Goal: Answer question/provide support: Share knowledge or assist other users

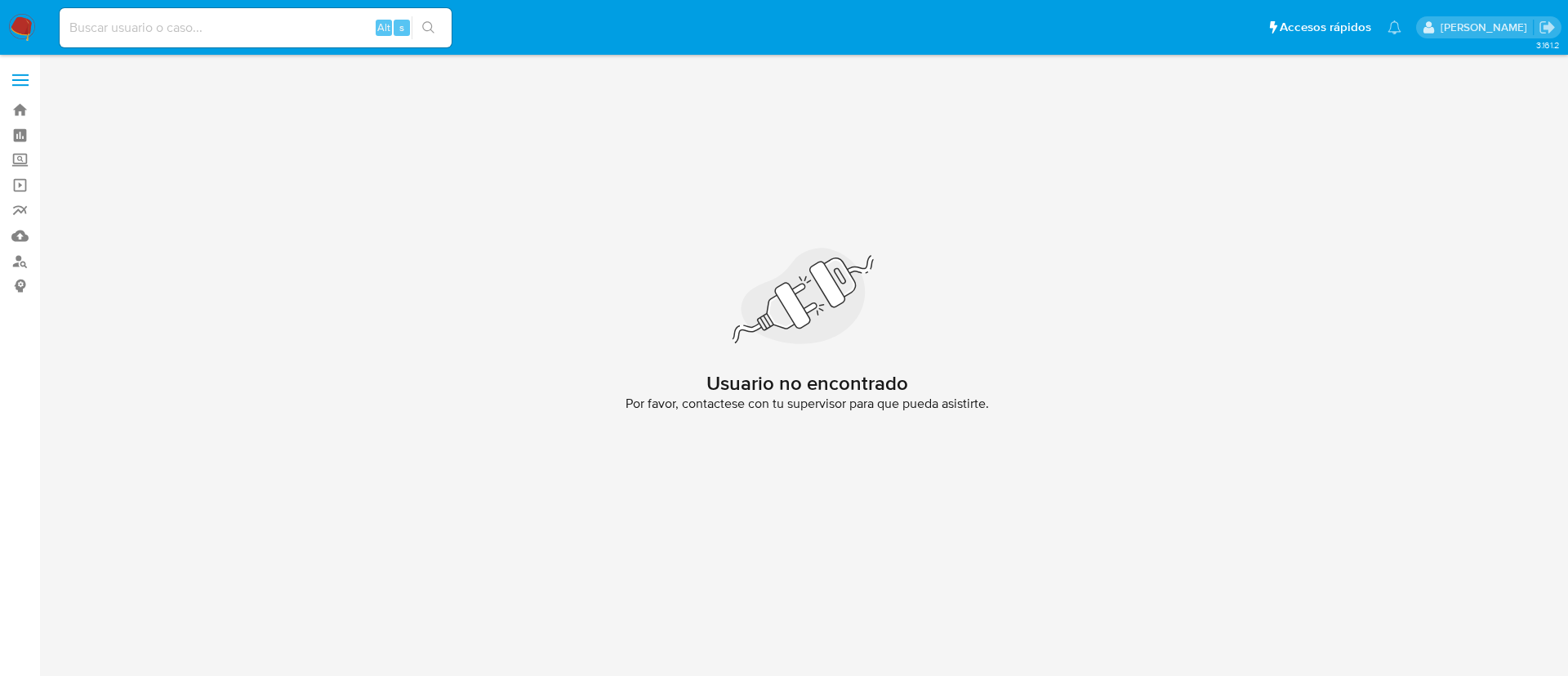
click at [20, 28] on img at bounding box center [22, 27] width 28 height 28
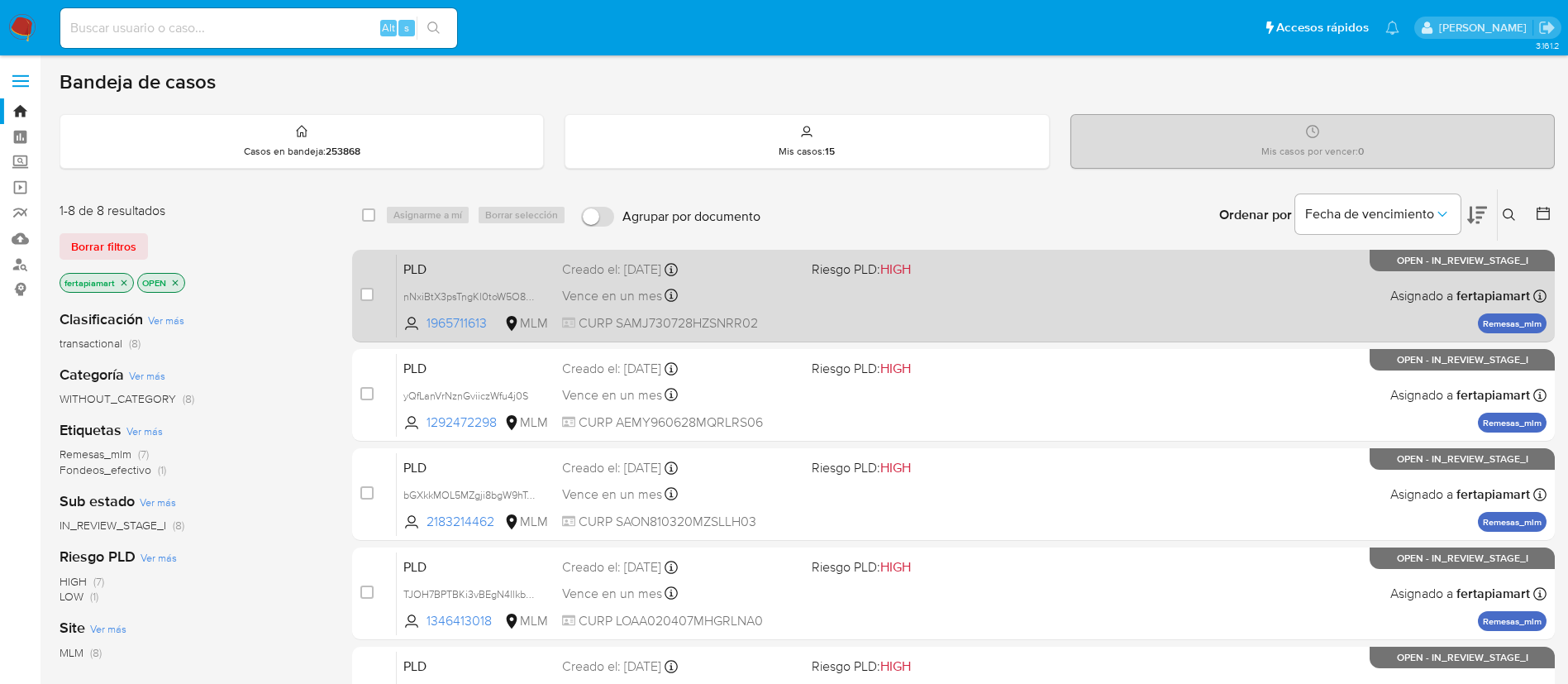
click at [602, 290] on span "Vence en un mes" at bounding box center [612, 296] width 100 height 18
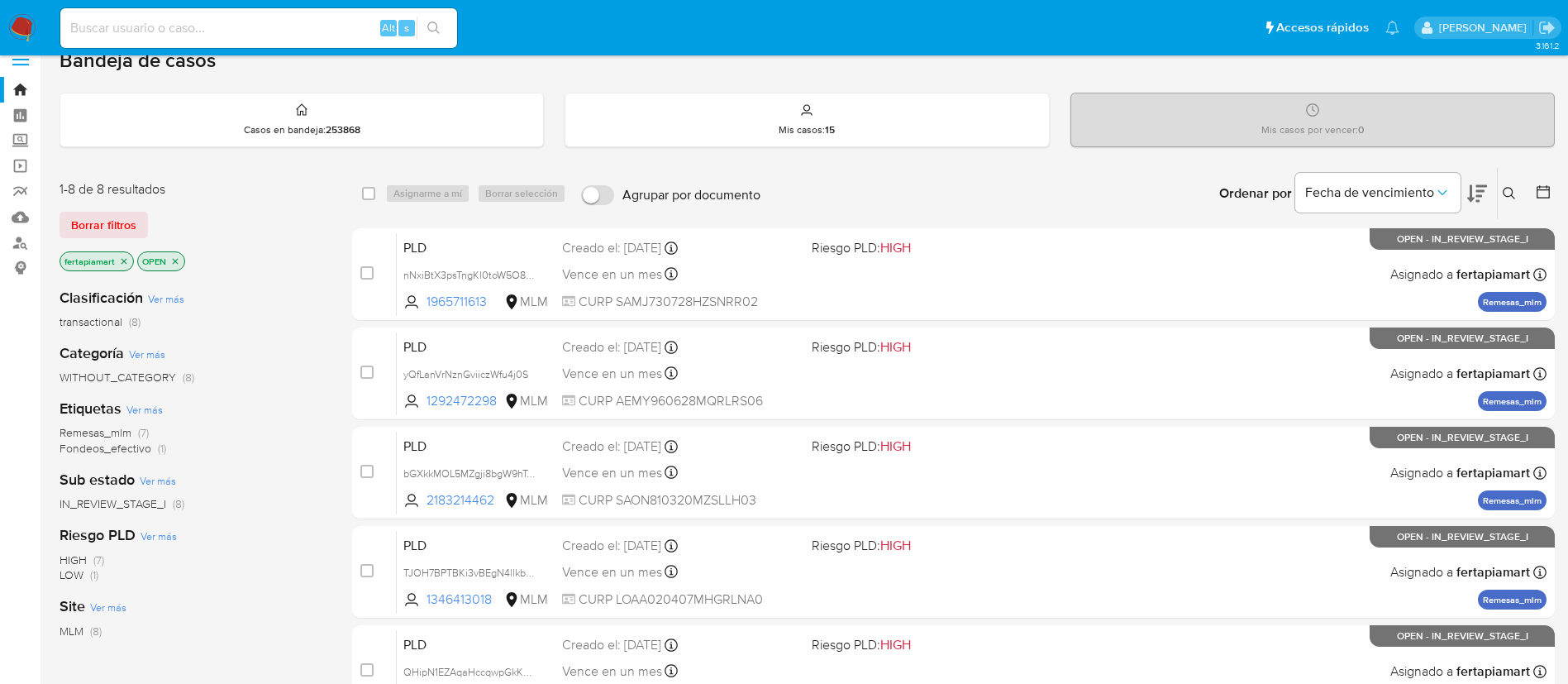
scroll to position [21, 0]
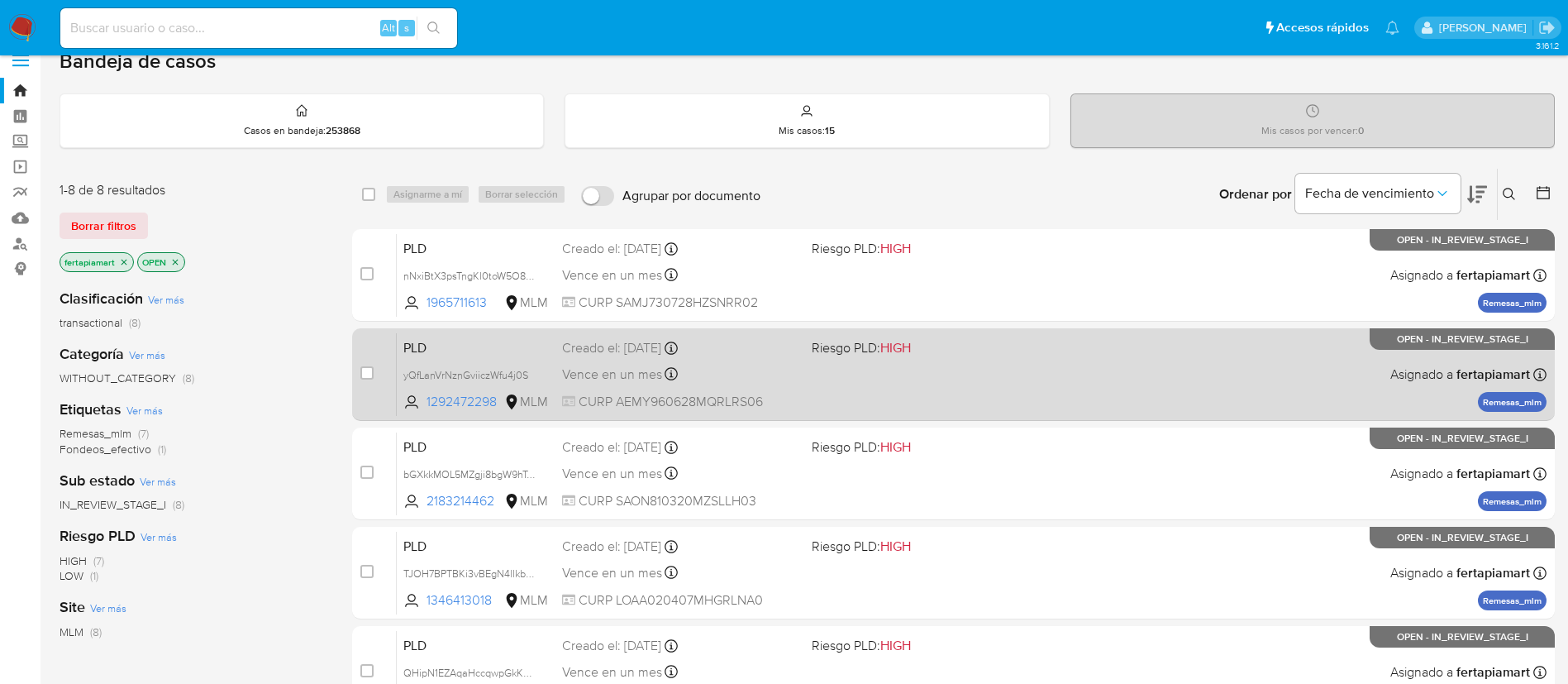
click at [968, 378] on div "PLD yQfLanVrNznGviiczWfu4j0S 1292472298 MLM Riesgo PLD: HIGH Creado el: 12/09/2…" at bounding box center [971, 373] width 1150 height 84
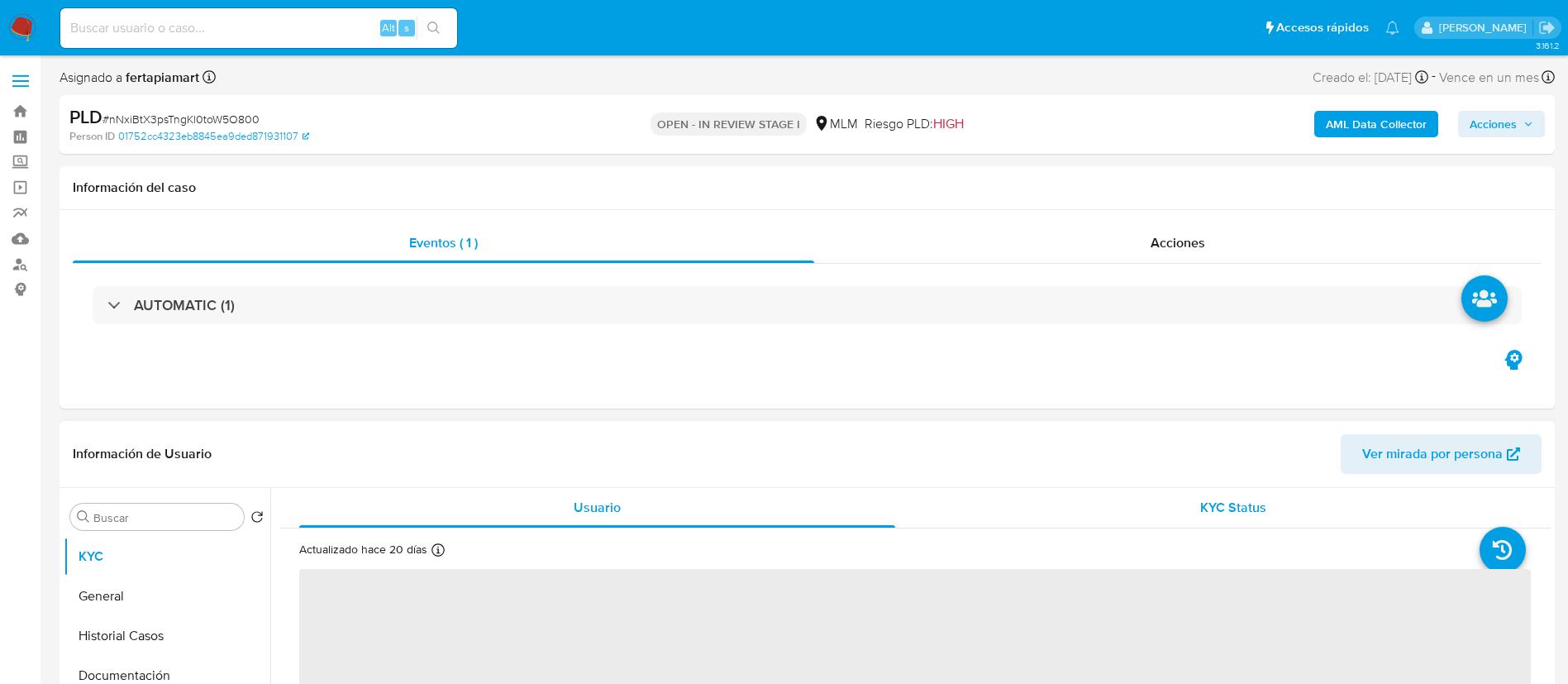
select select "10"
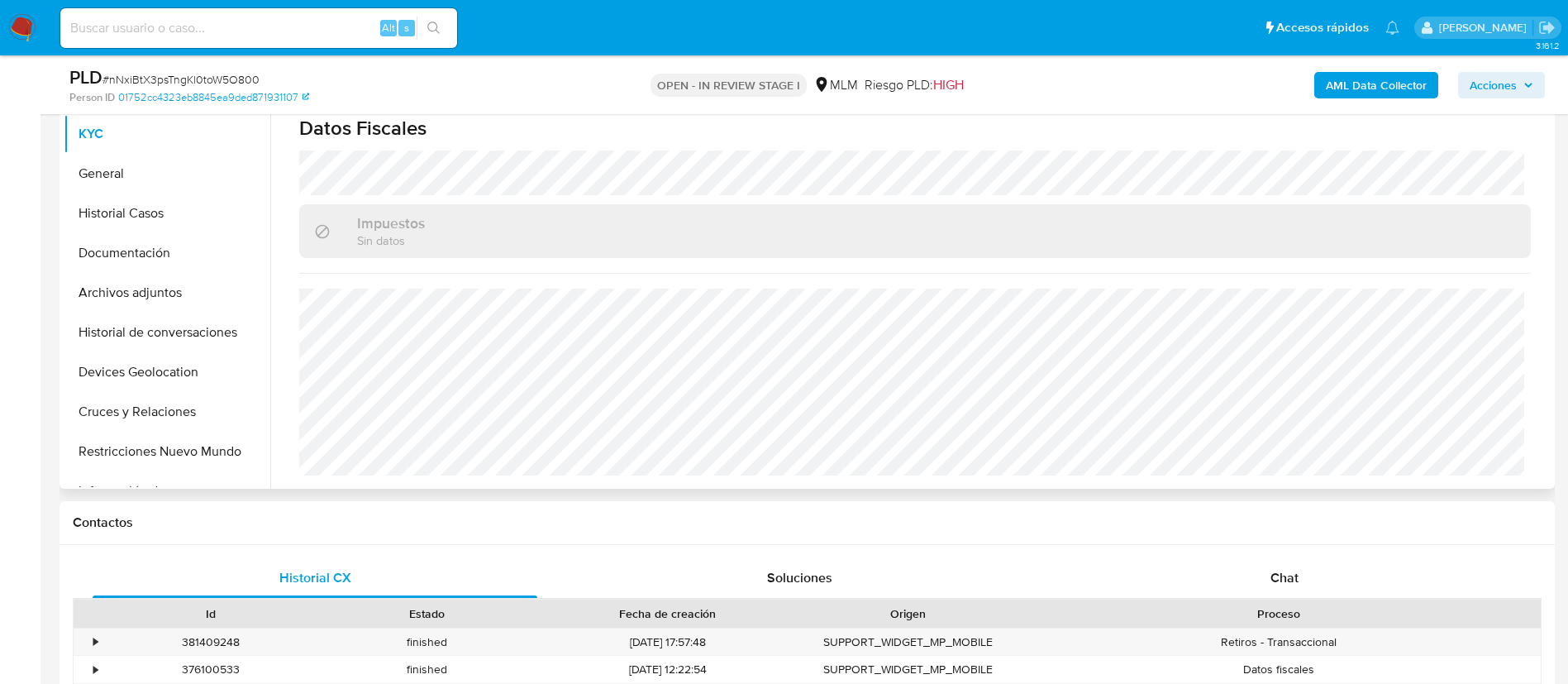
scroll to position [376, 0]
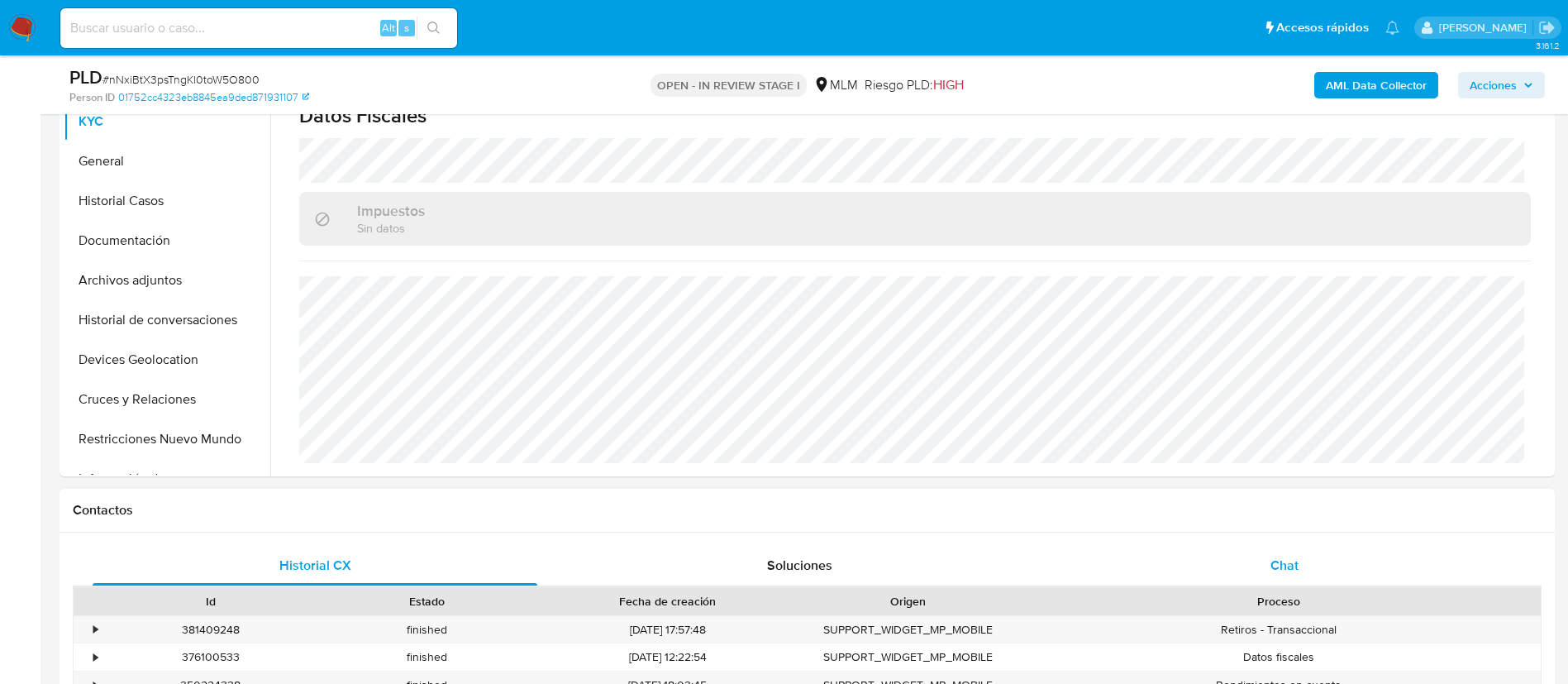
click at [1176, 547] on div "Chat" at bounding box center [1285, 566] width 445 height 40
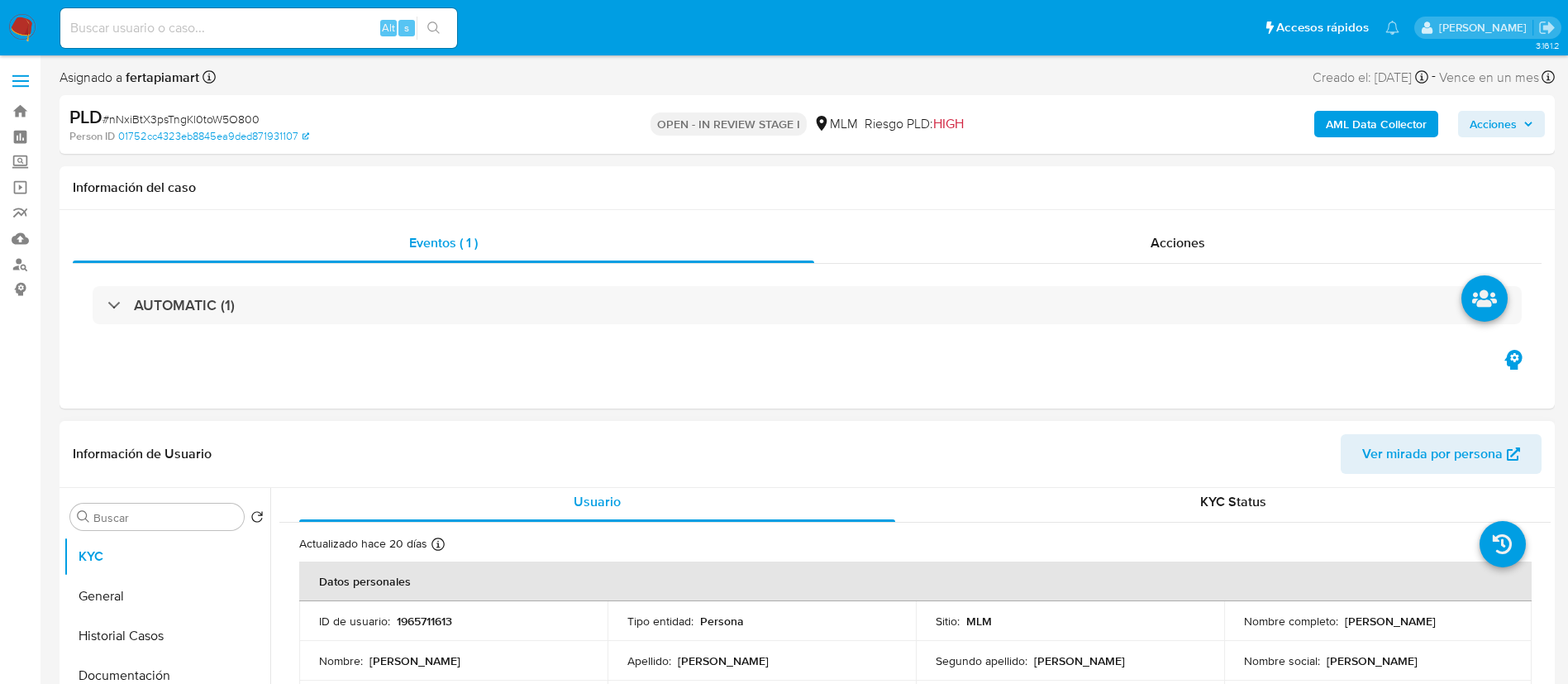
scroll to position [0, 0]
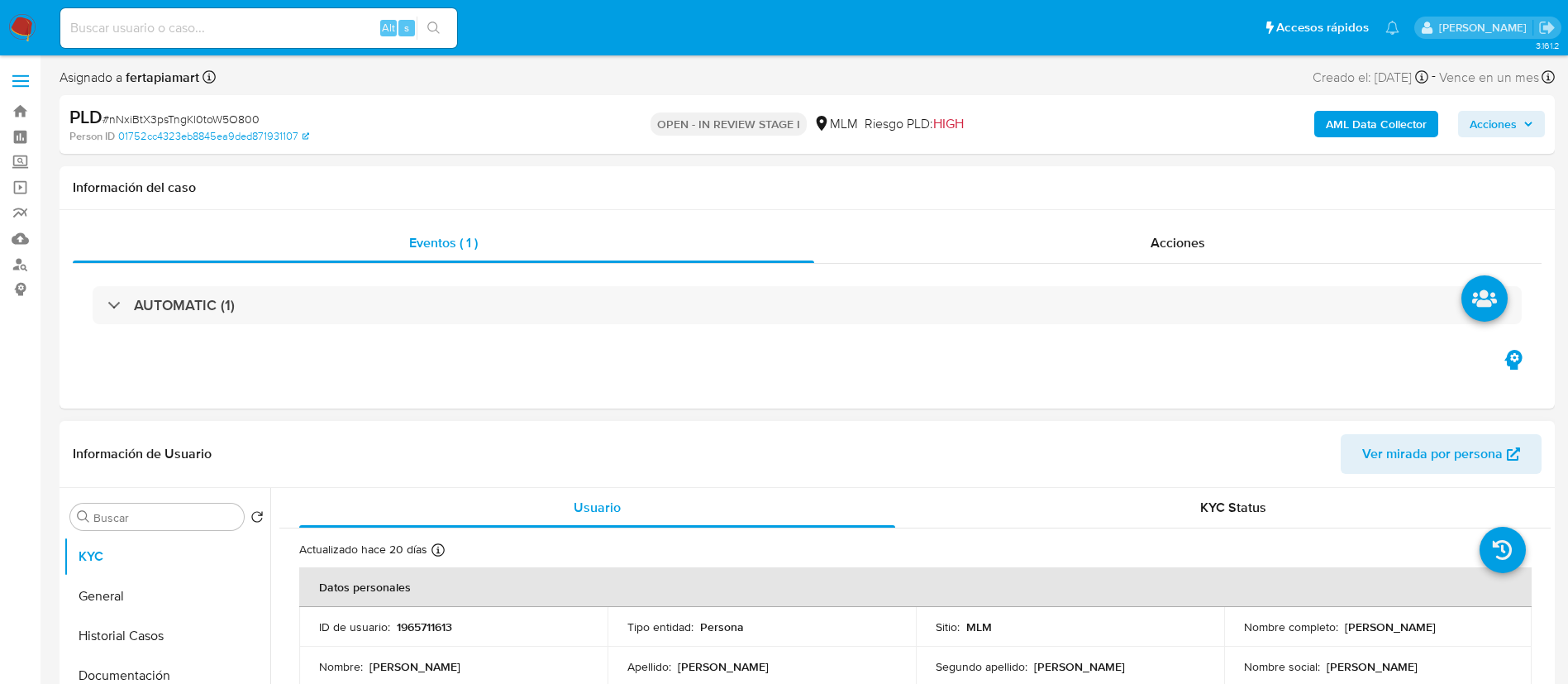
click at [414, 620] on p "1965711613" at bounding box center [424, 626] width 55 height 15
copy p "1965711613"
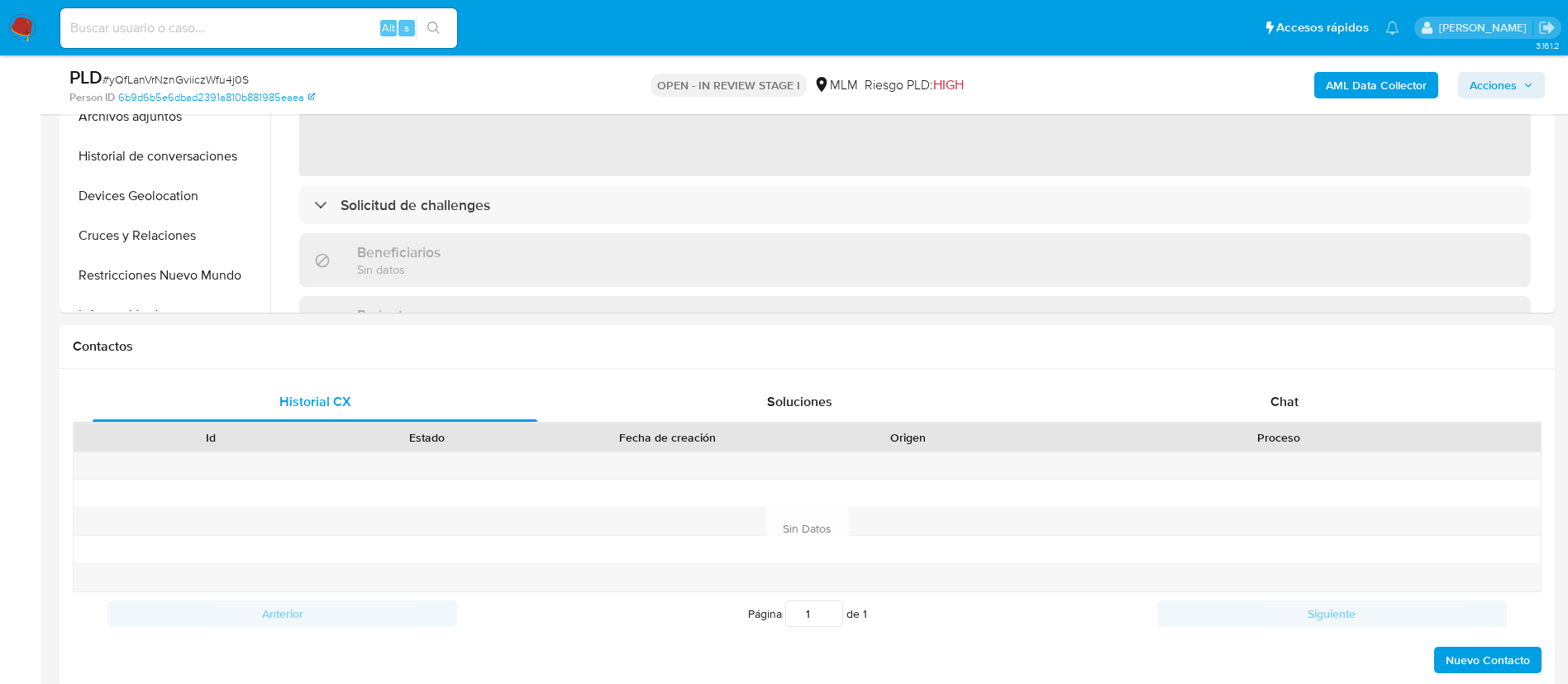
select select "10"
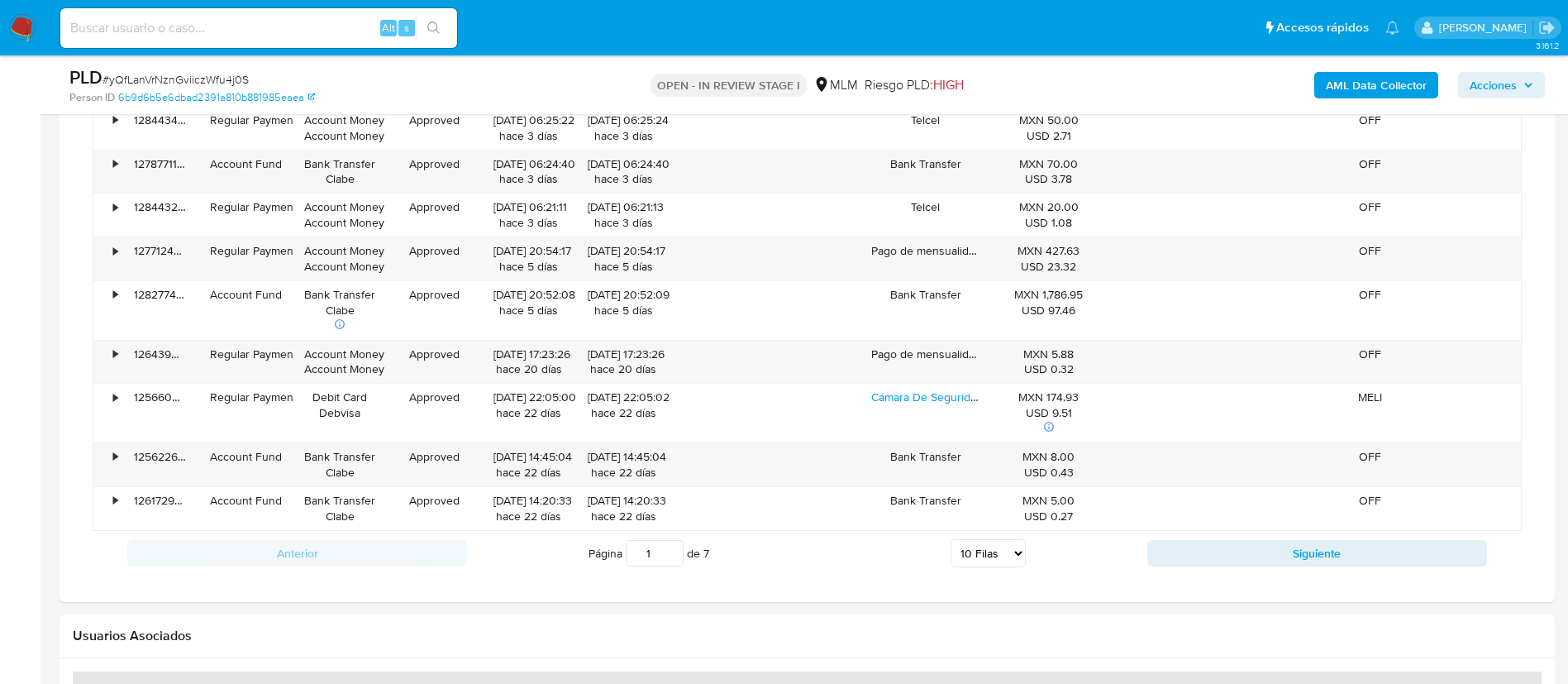
click at [968, 378] on div "Pago de mensualidades de Mercado Crédito" at bounding box center [925, 362] width 132 height 43
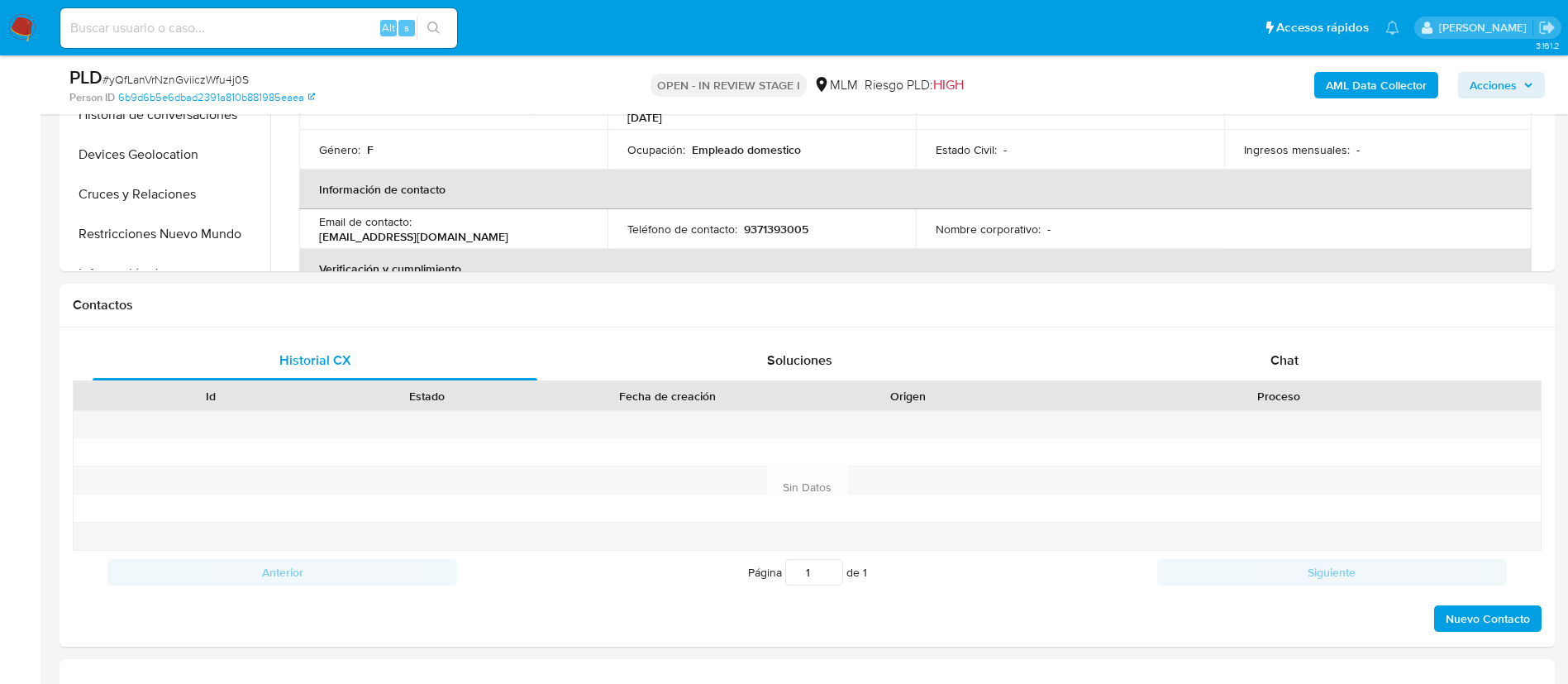
scroll to position [577, 0]
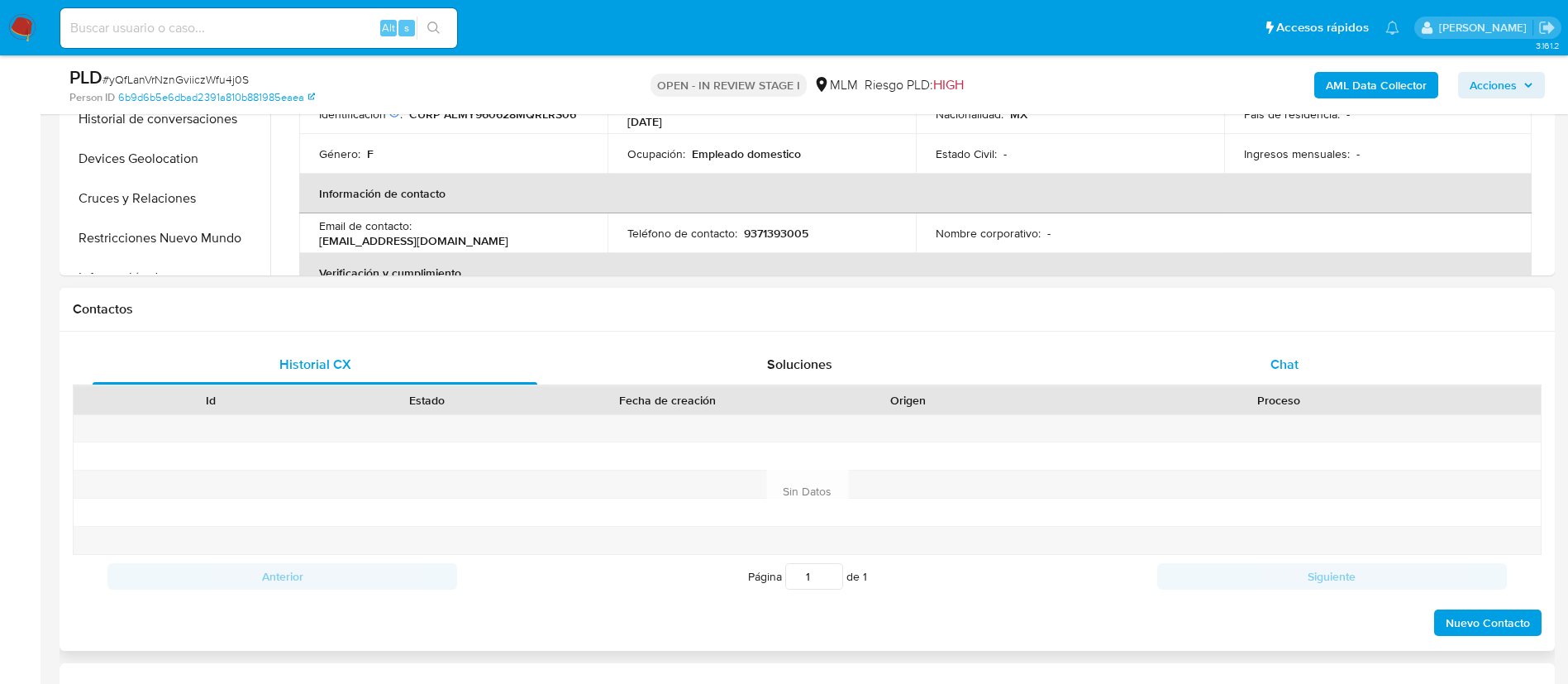
click at [1208, 359] on div "Chat" at bounding box center [1285, 365] width 445 height 40
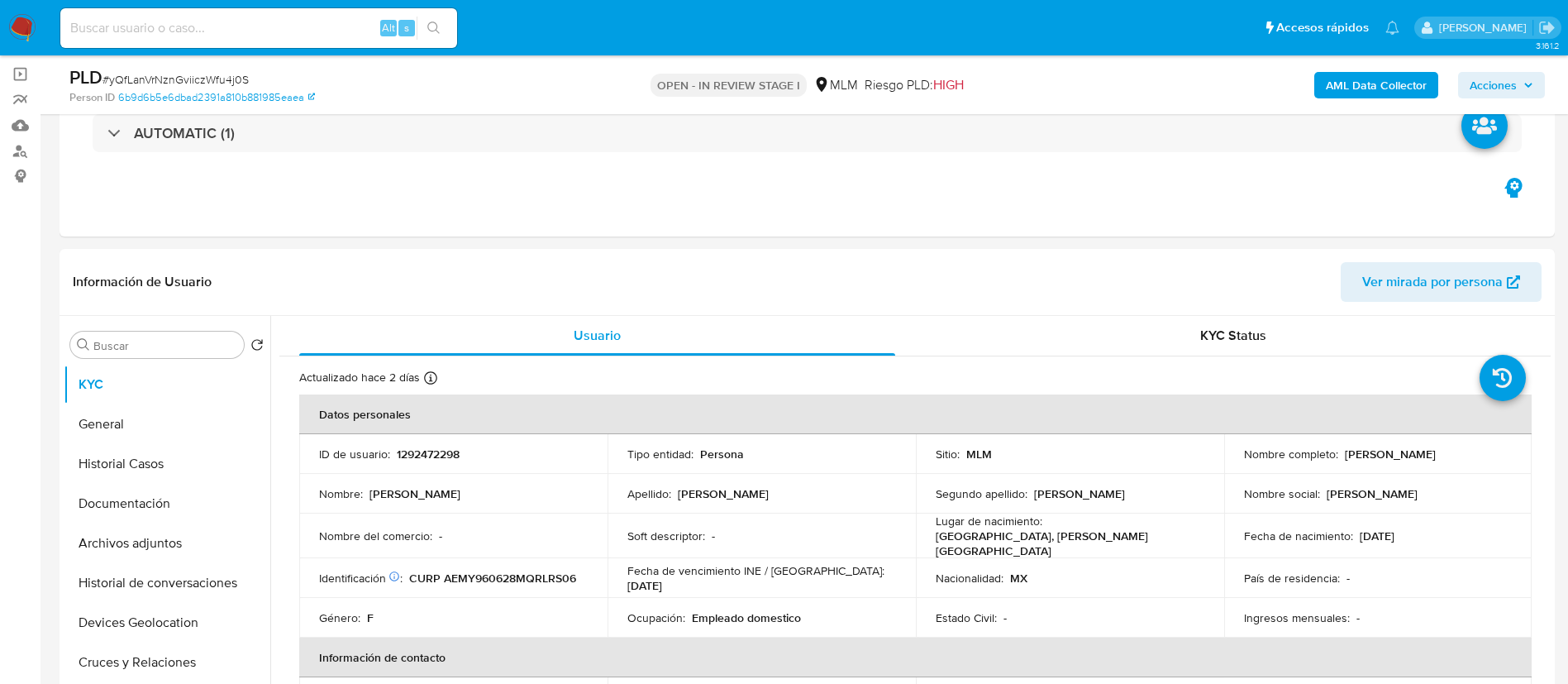
scroll to position [161, 0]
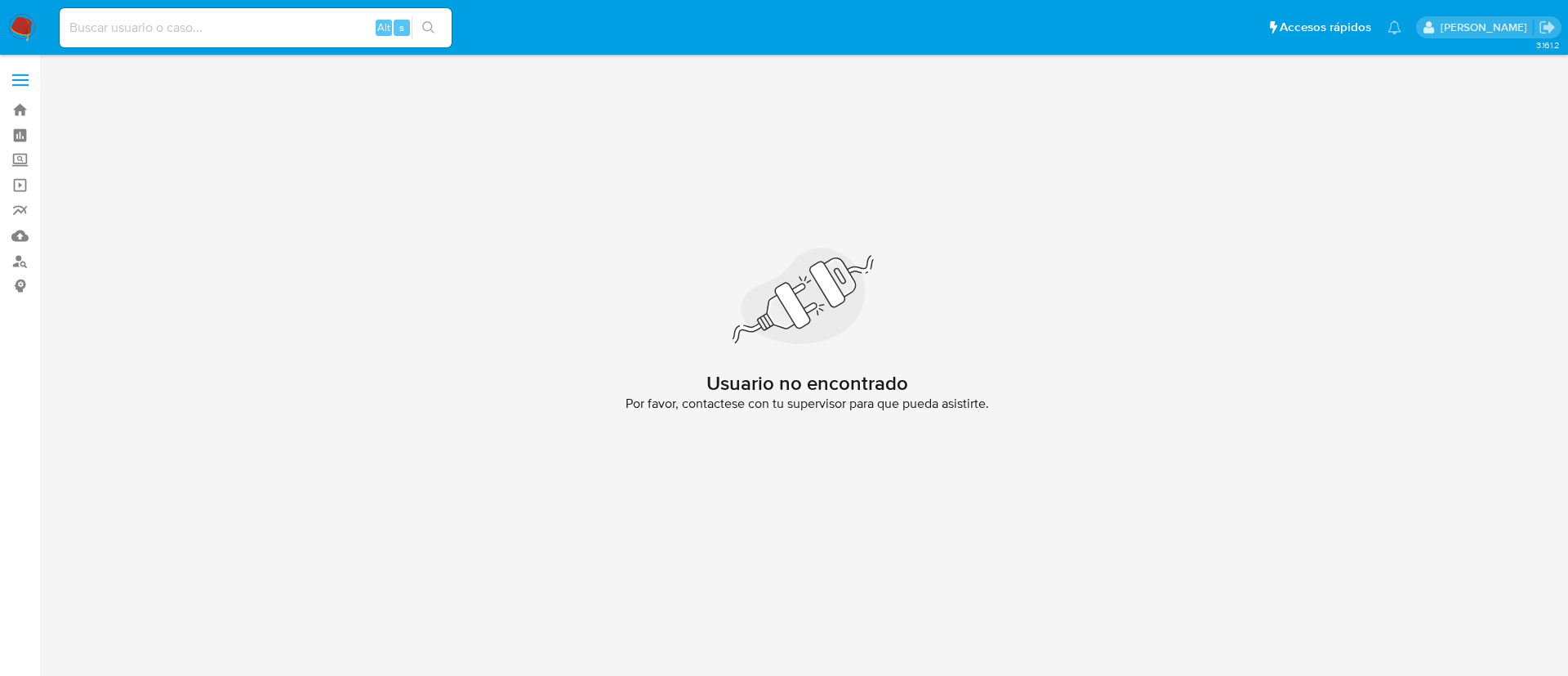
click at [9, 35] on img at bounding box center [22, 27] width 28 height 28
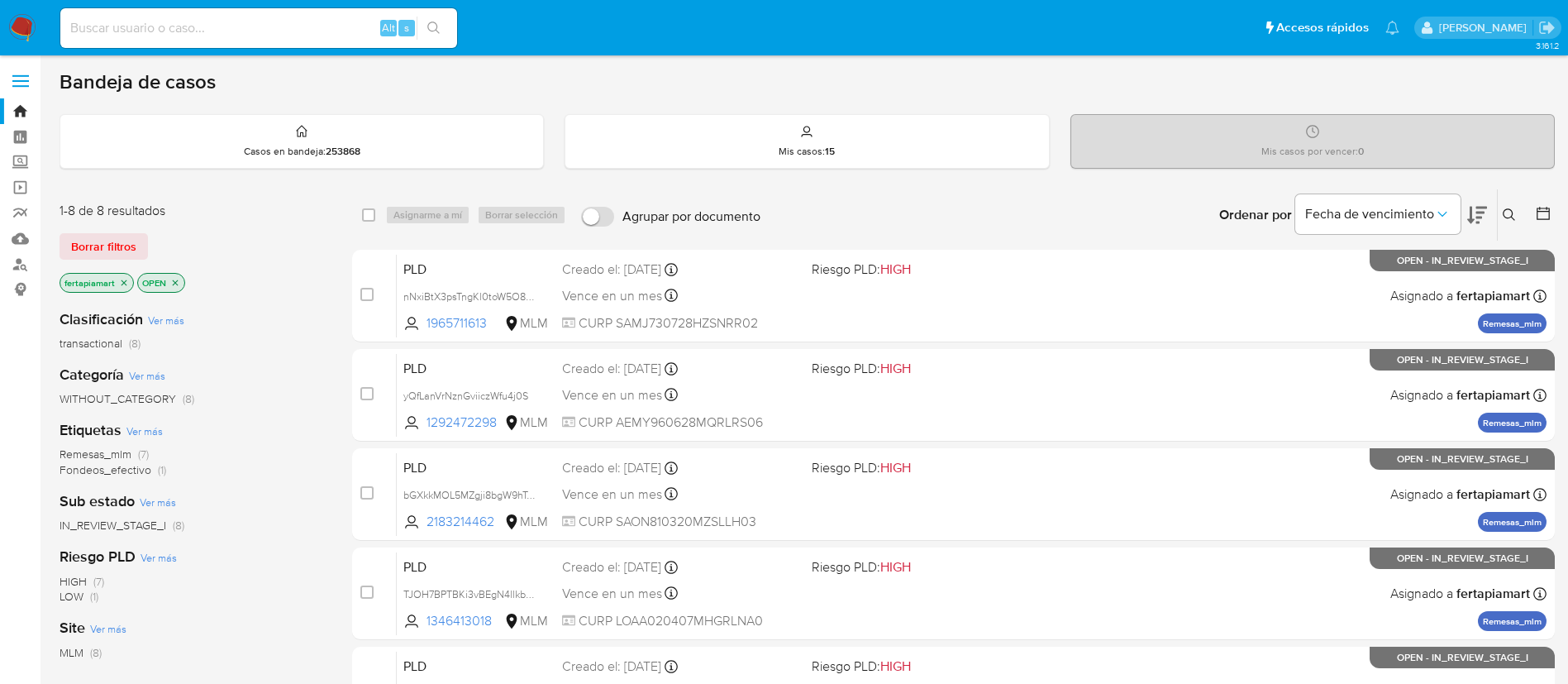
click at [288, 39] on div "Alt s" at bounding box center [259, 28] width 397 height 40
click at [265, 25] on input at bounding box center [259, 28] width 397 height 22
paste input "2489171931"
click at [205, 23] on input at bounding box center [259, 28] width 397 height 22
type input "2489171931"
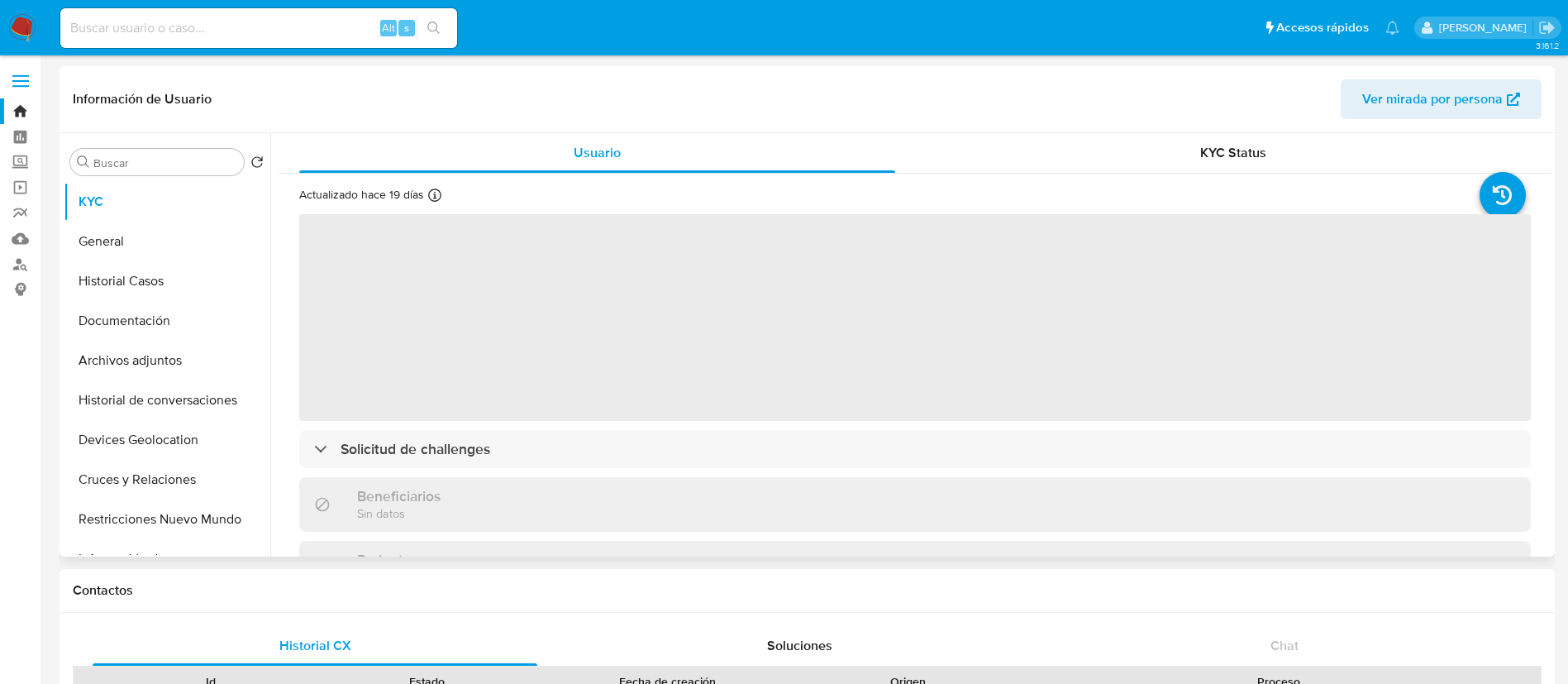
select select "10"
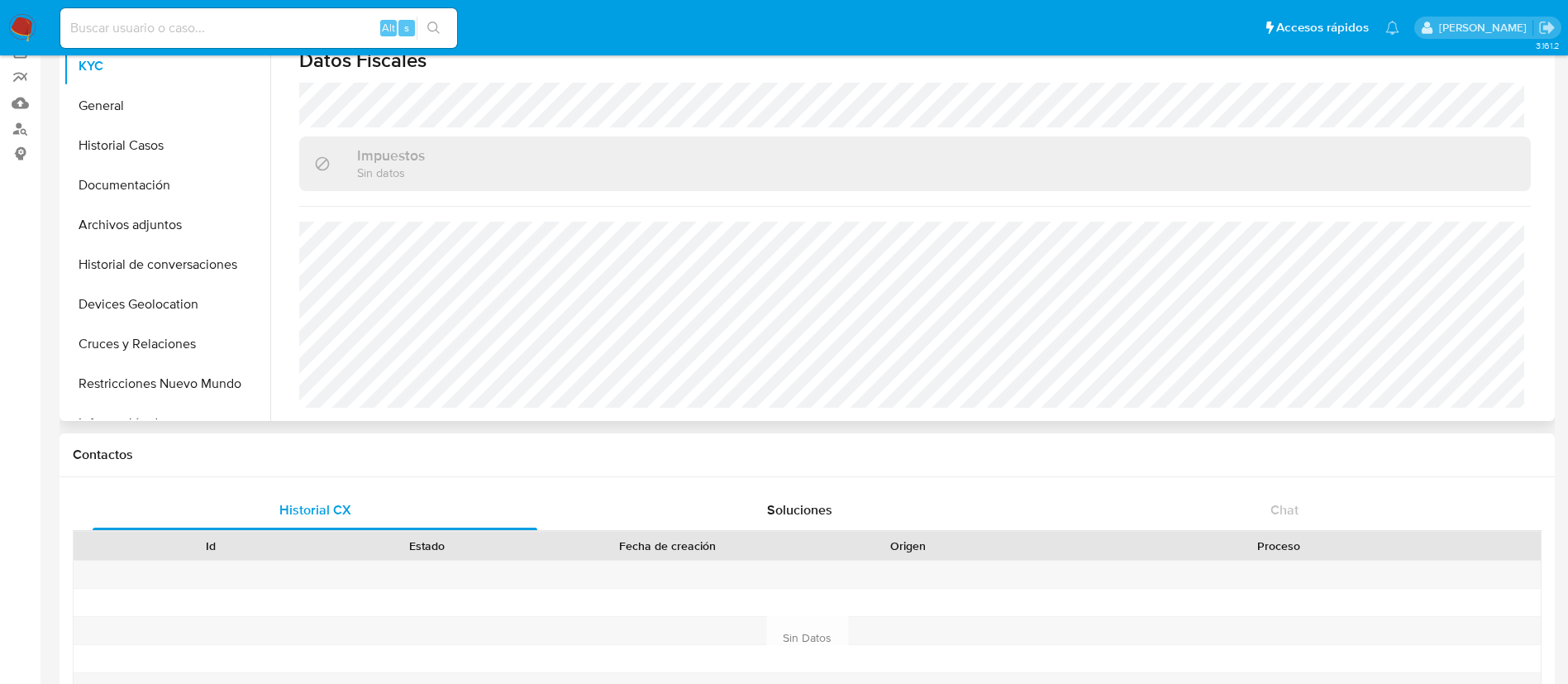
scroll to position [98, 0]
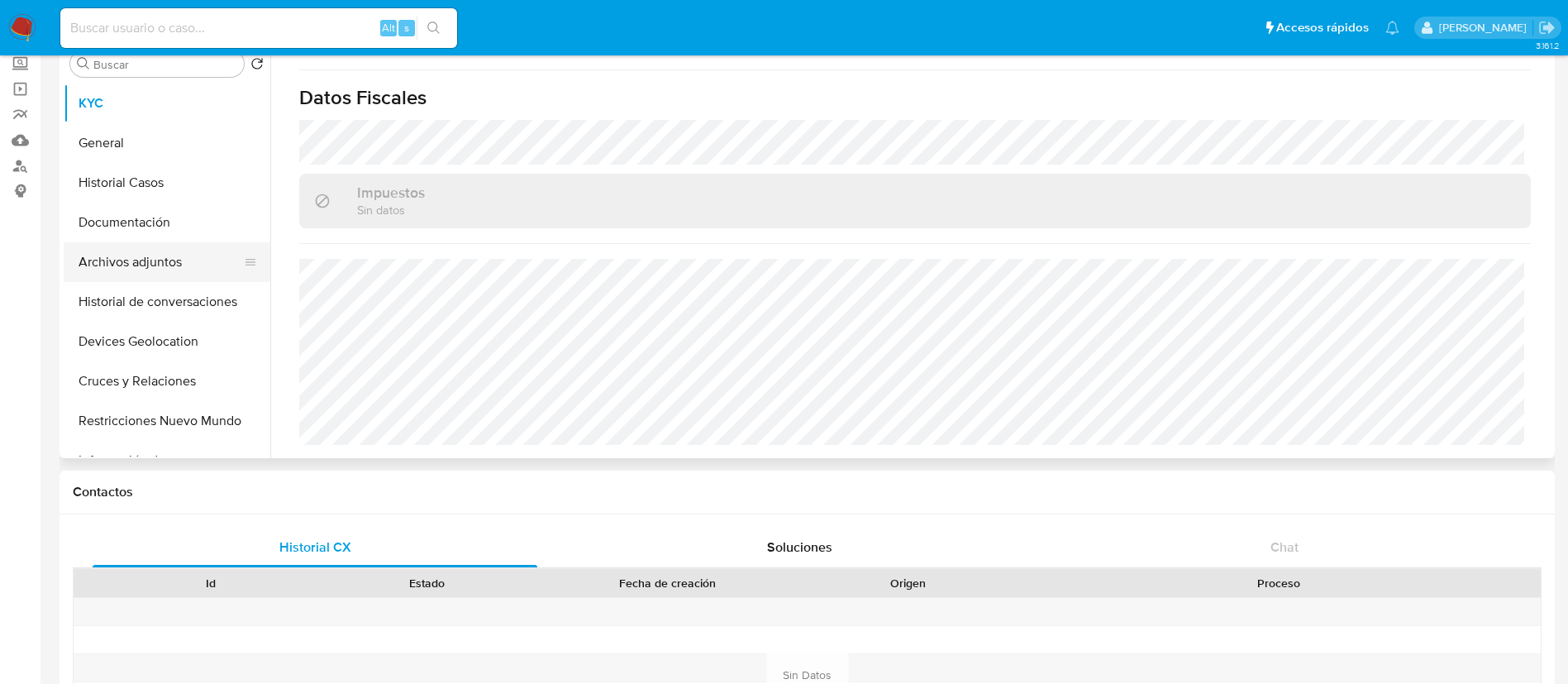
click at [130, 268] on button "Archivos adjuntos" at bounding box center [160, 262] width 193 height 40
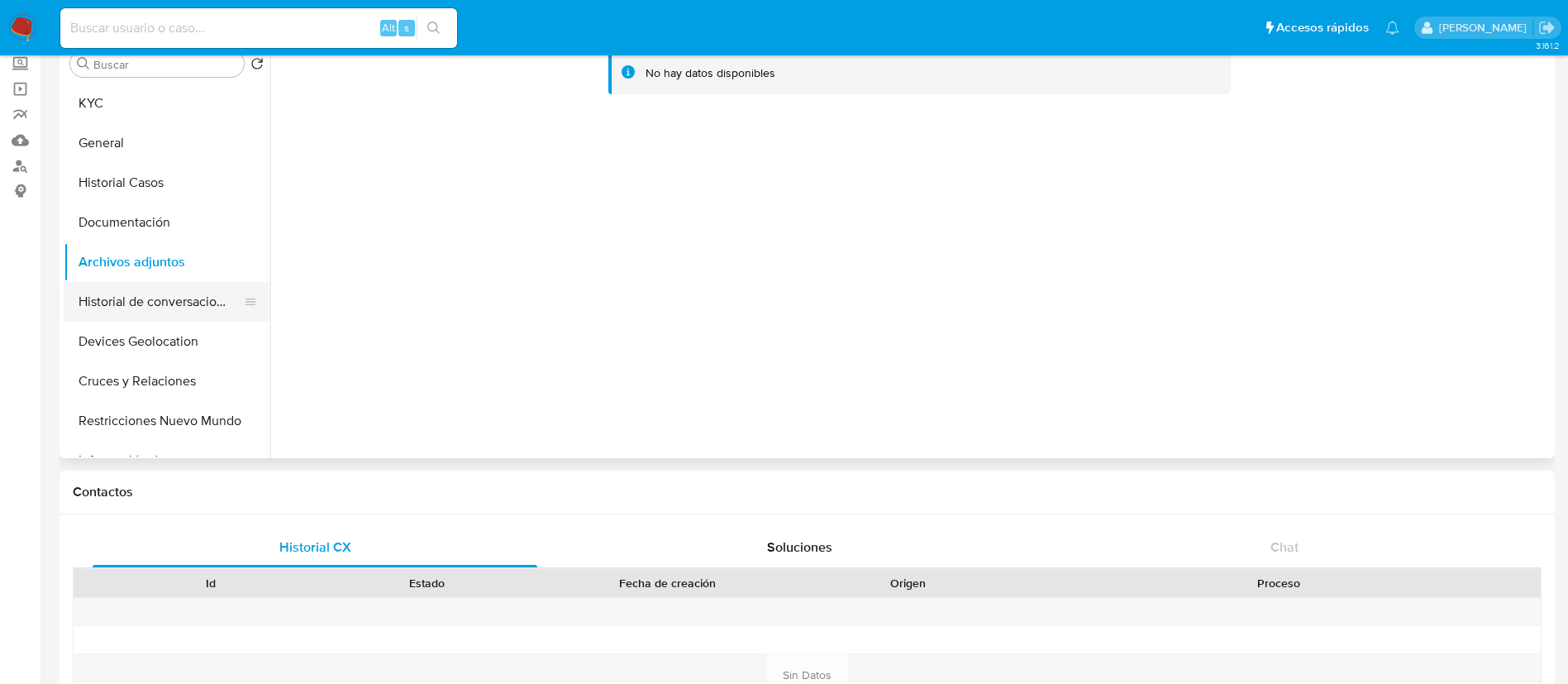
click at [139, 292] on button "Historial de conversaciones" at bounding box center [160, 302] width 193 height 40
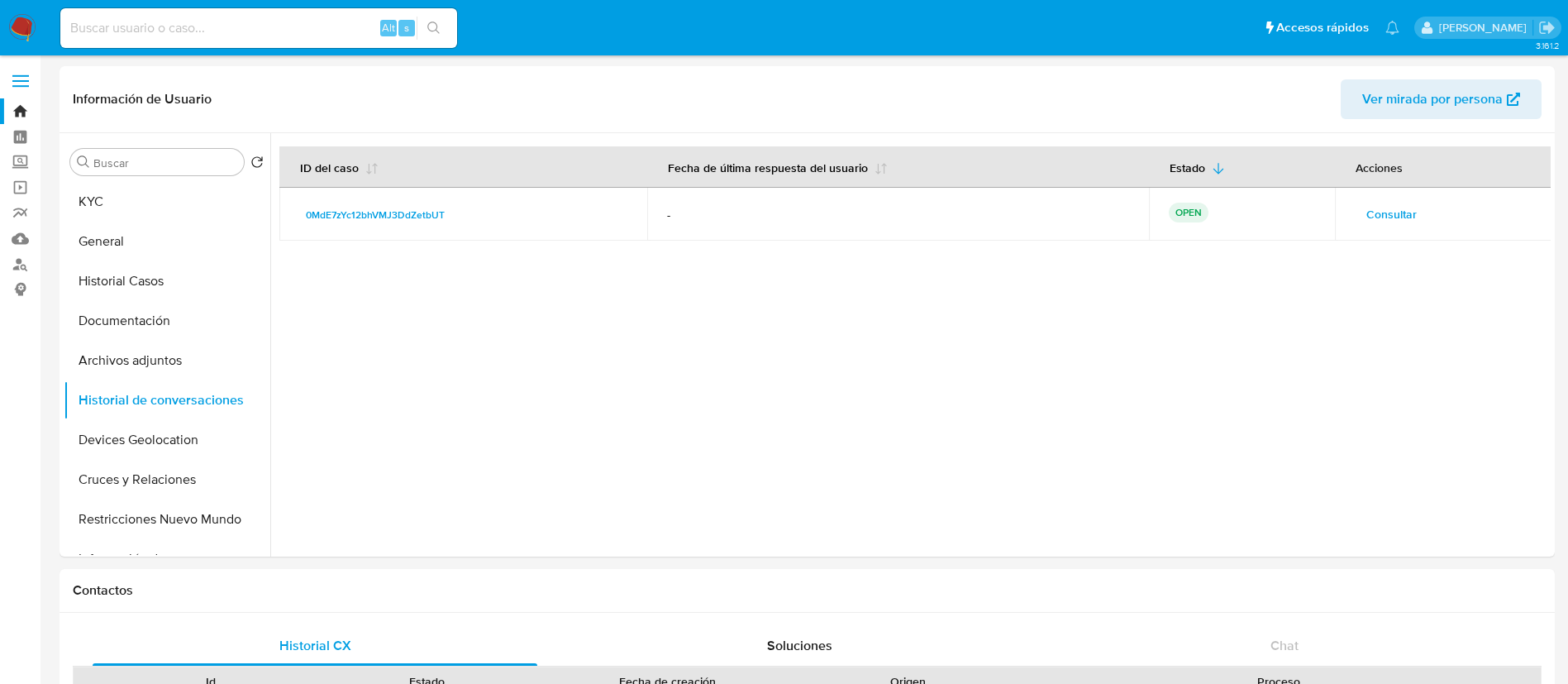
click at [1387, 204] on span "Consultar" at bounding box center [1391, 214] width 50 height 23
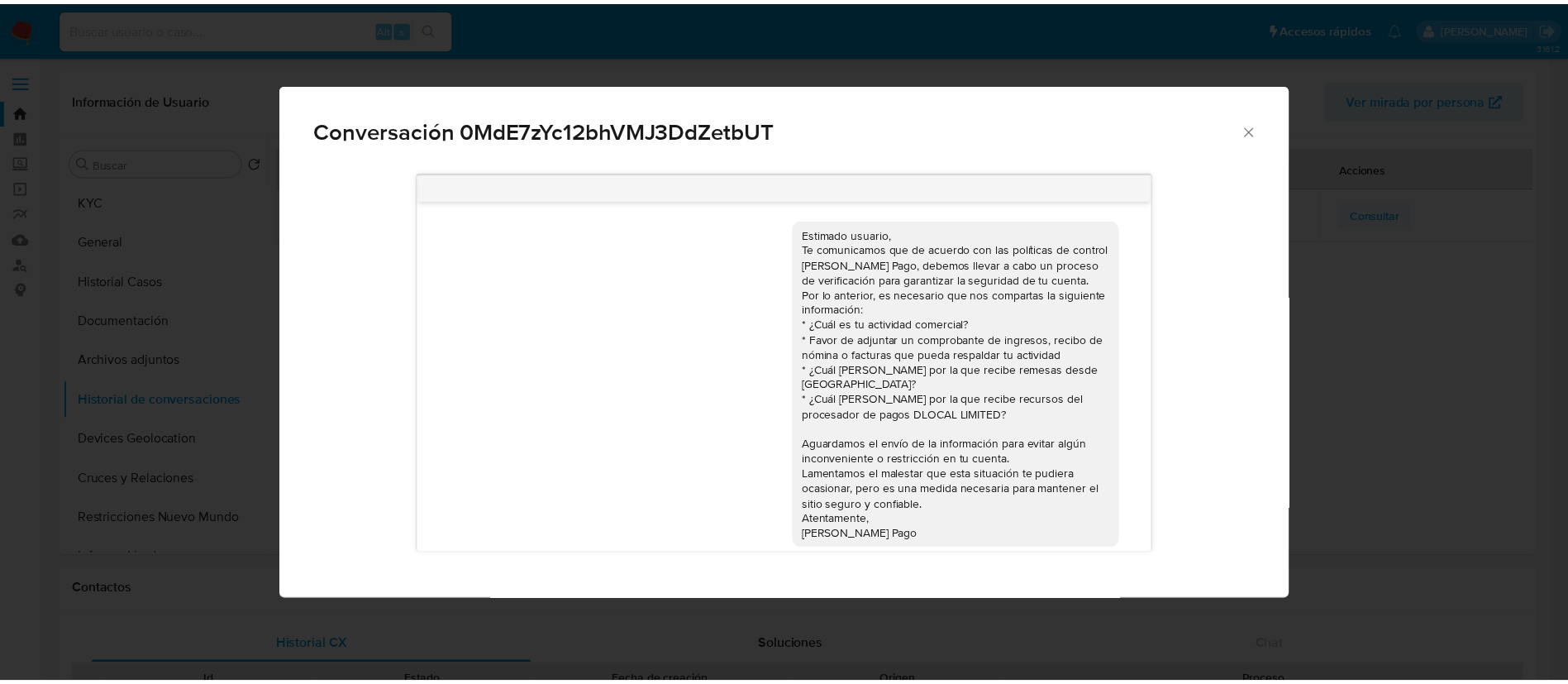
scroll to position [28, 0]
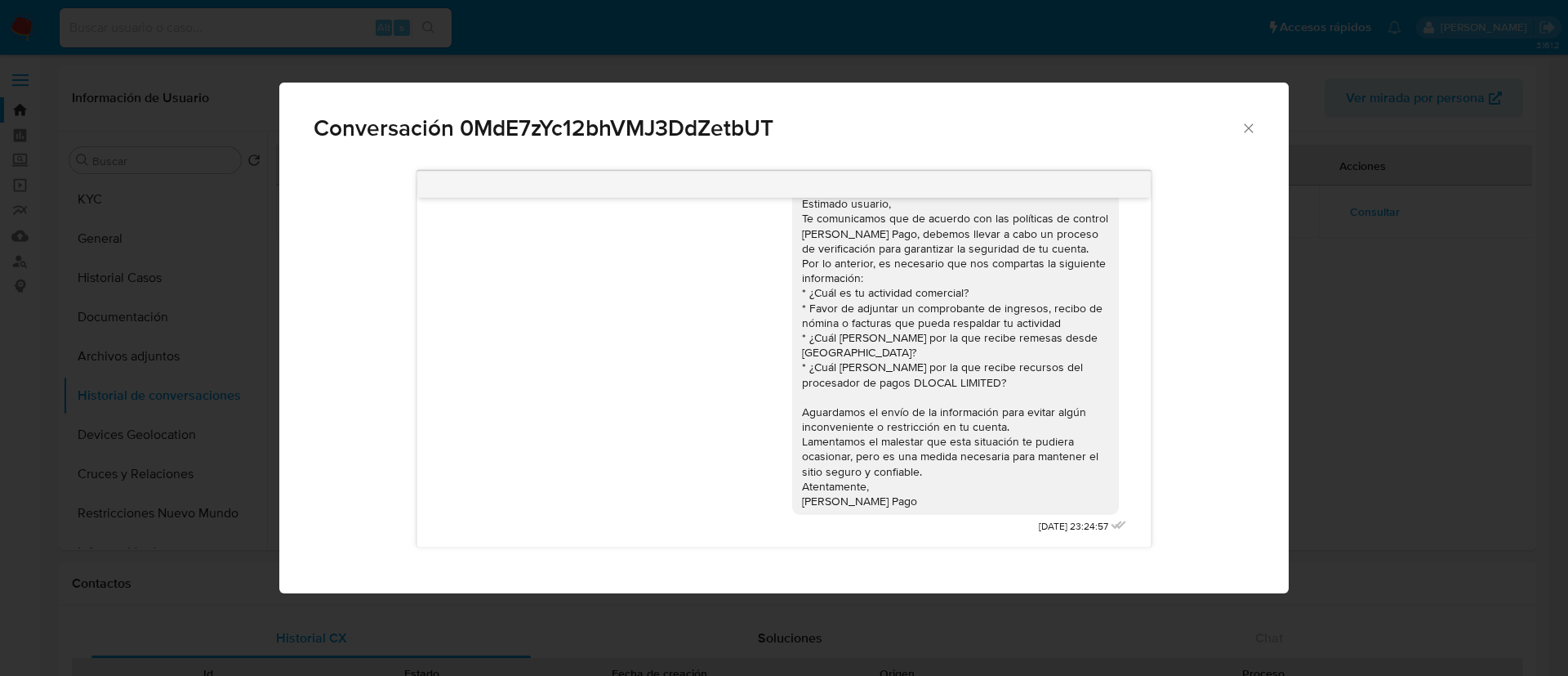
click at [1249, 128] on icon "Cerrar" at bounding box center [1248, 128] width 16 height 16
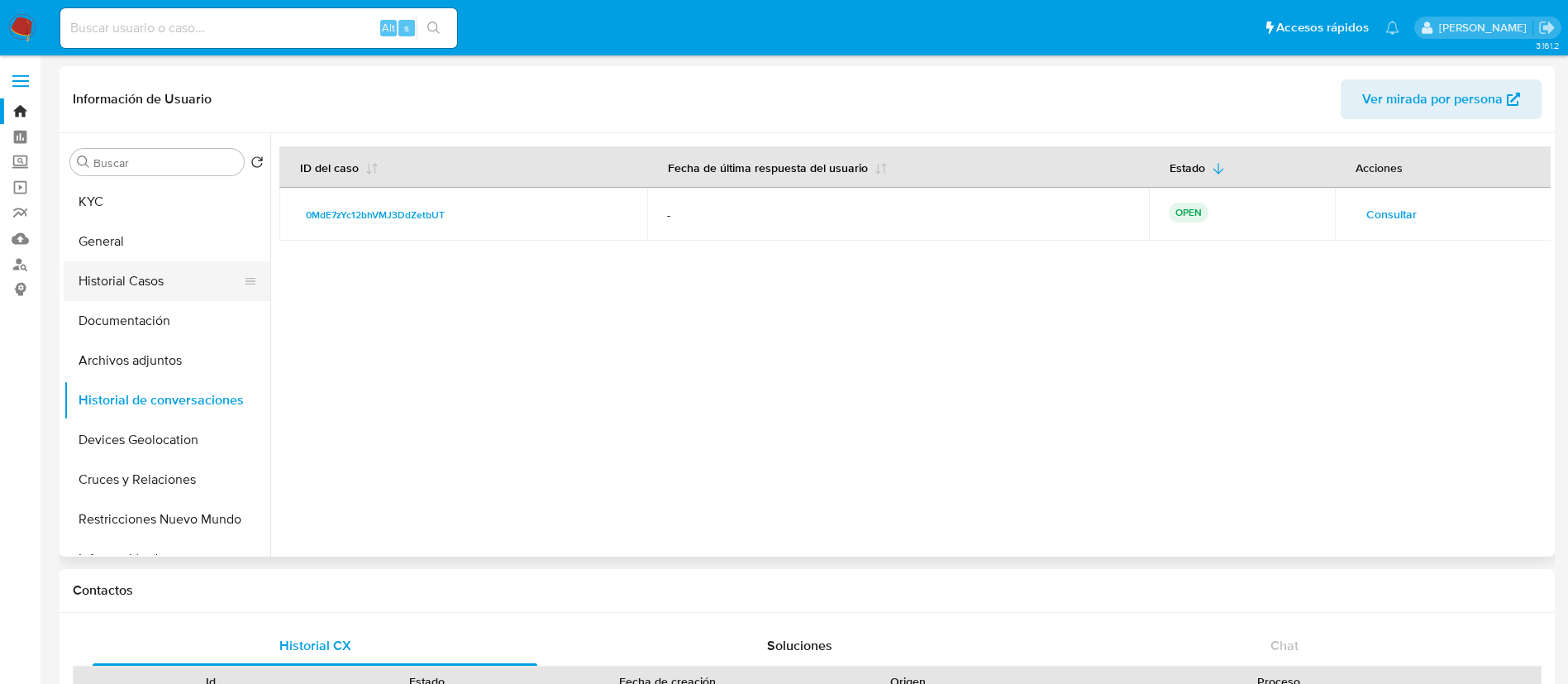
click at [143, 270] on button "Historial Casos" at bounding box center [160, 281] width 193 height 40
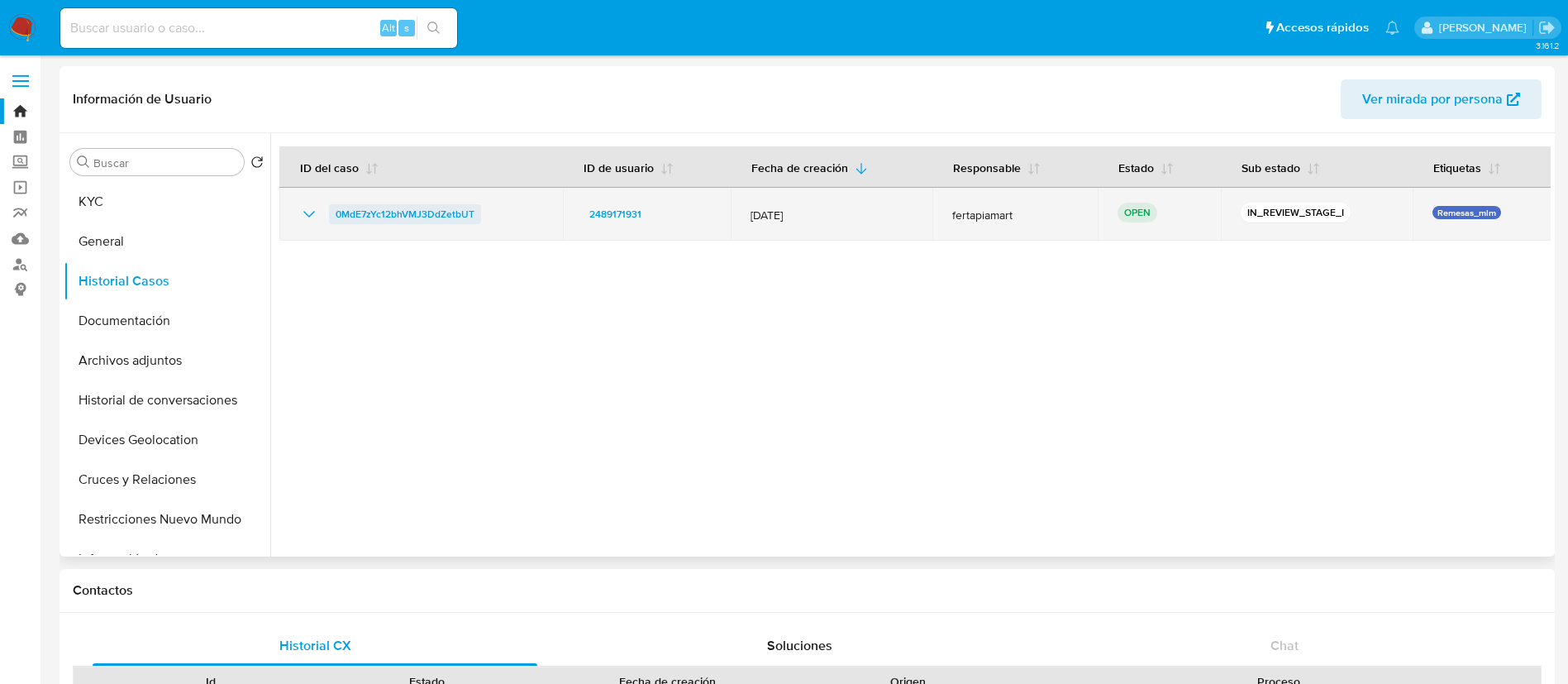
click at [403, 215] on span "0MdE7zYc12bhVMJ3DdZetbUT" at bounding box center [405, 214] width 139 height 20
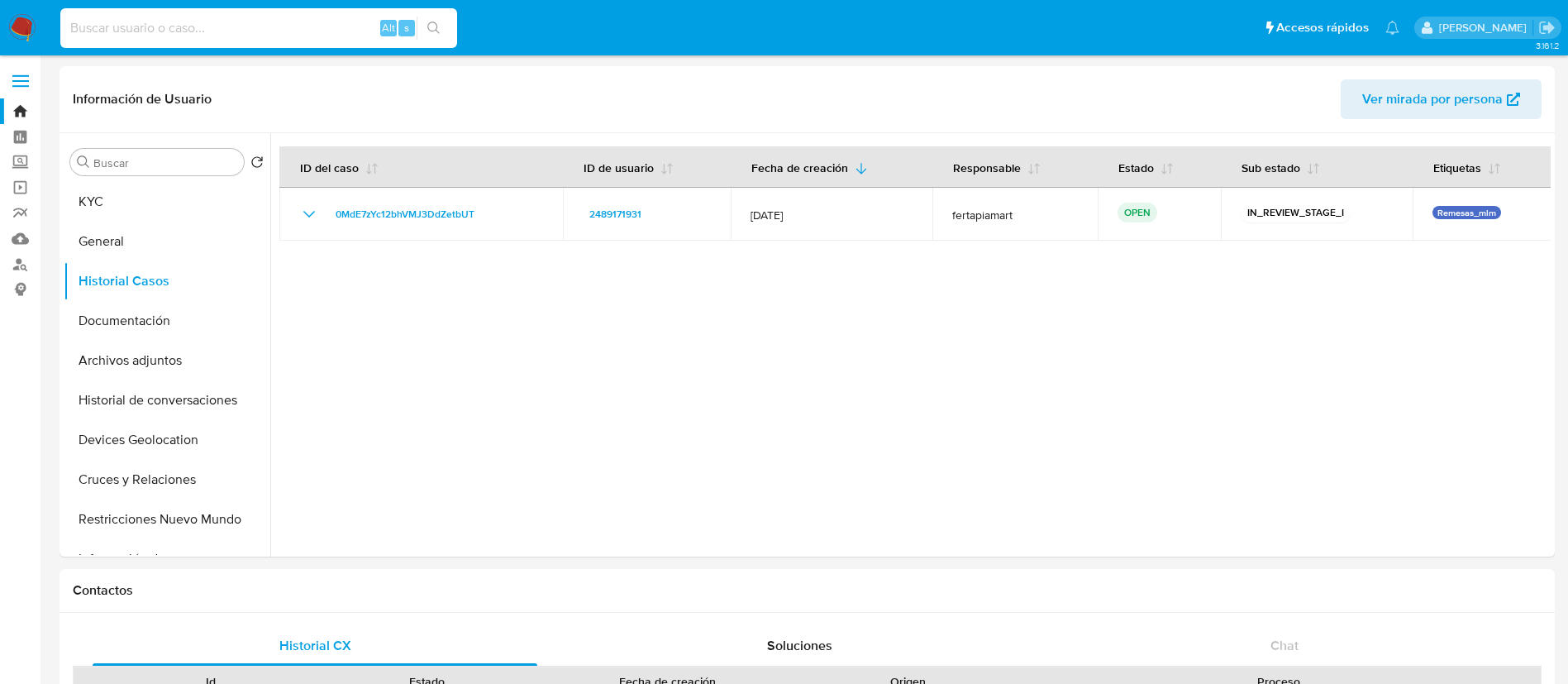
paste input "219347285"
click at [245, 30] on input at bounding box center [259, 28] width 397 height 22
type input "219347285"
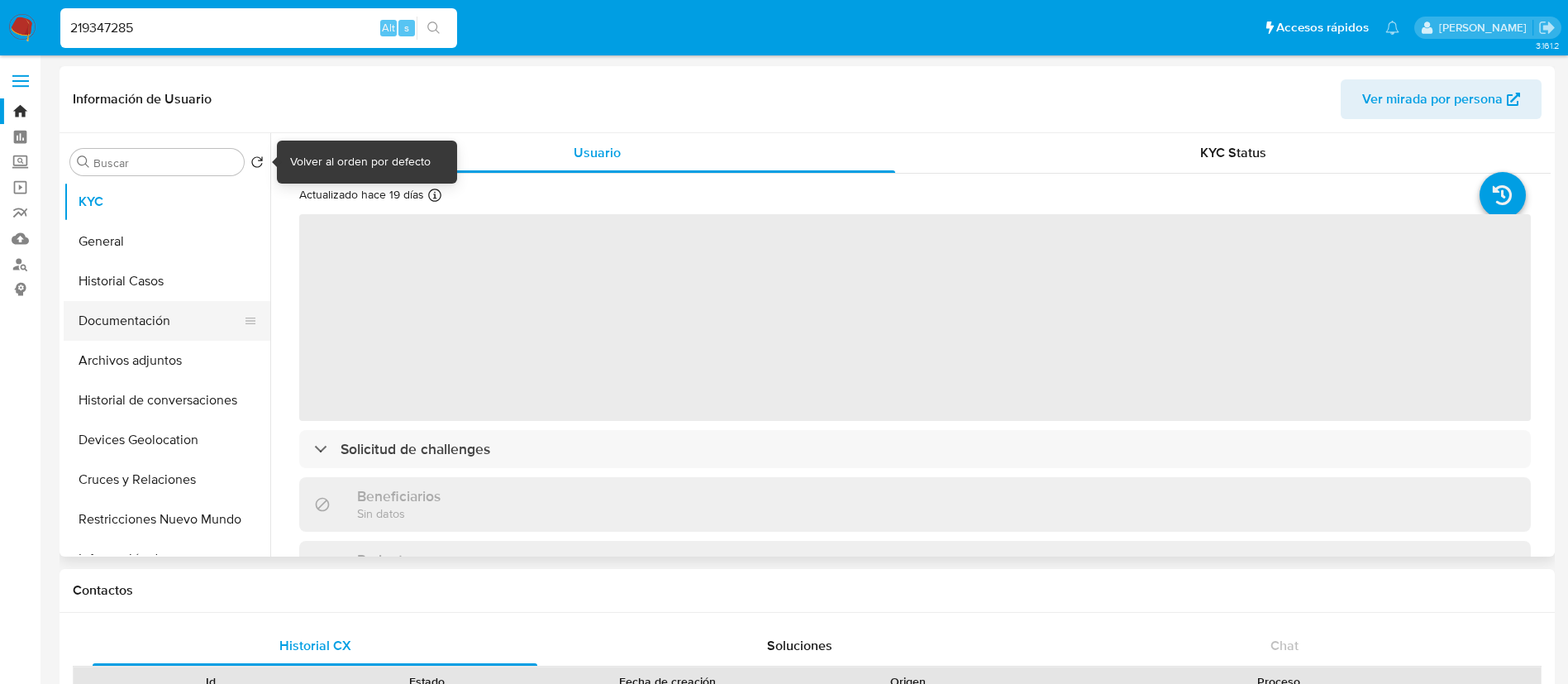
select select "10"
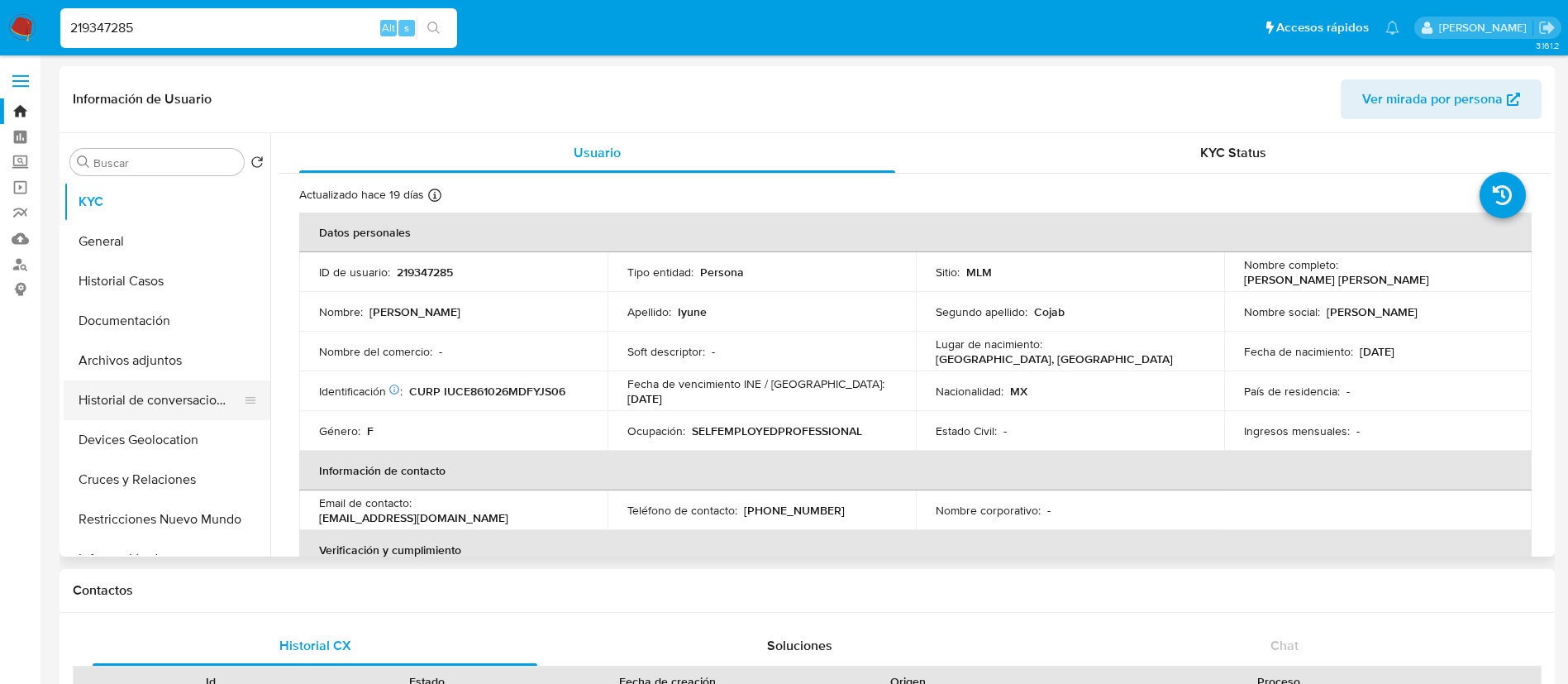
click at [170, 410] on button "Historial de conversaciones" at bounding box center [160, 400] width 193 height 40
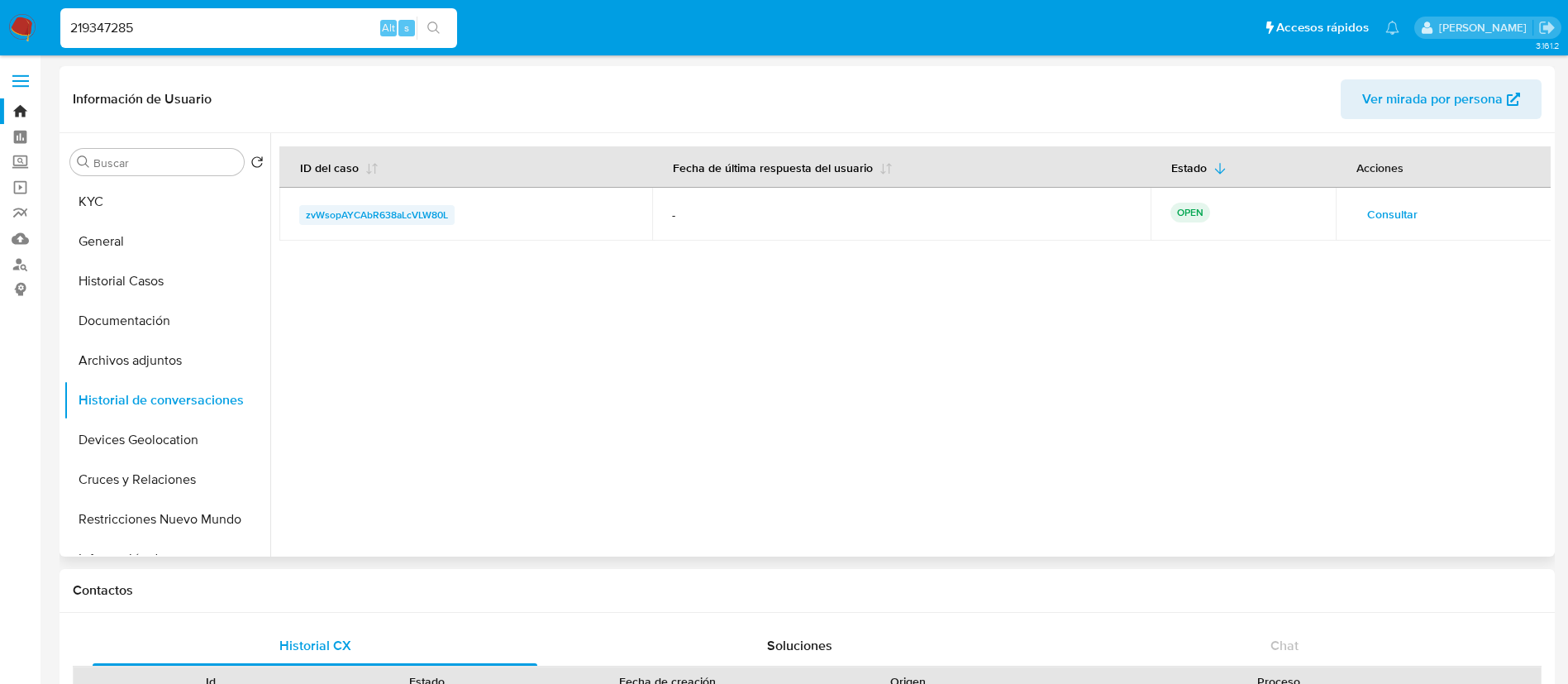
click at [354, 207] on span "zvWsopAYCAbR638aLcVLW80L" at bounding box center [377, 215] width 142 height 20
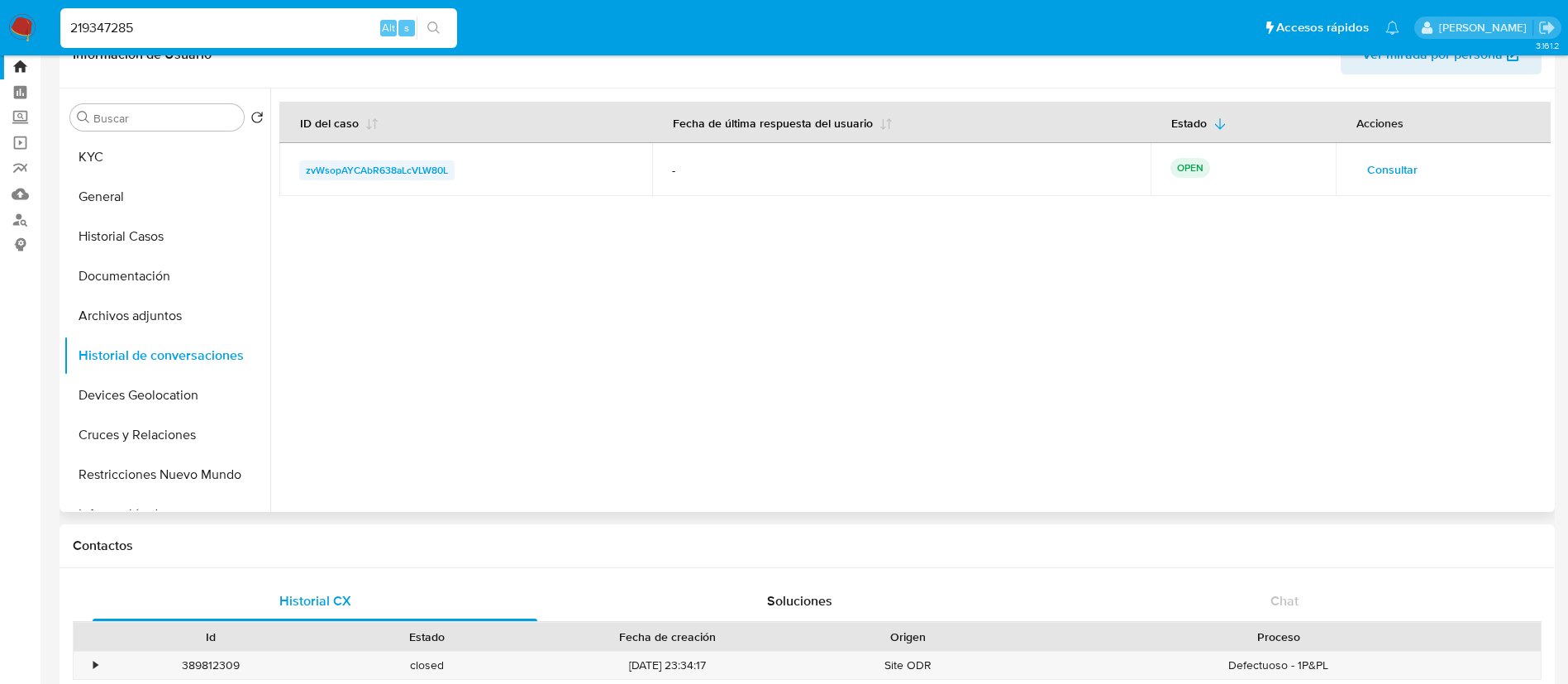
scroll to position [50, 0]
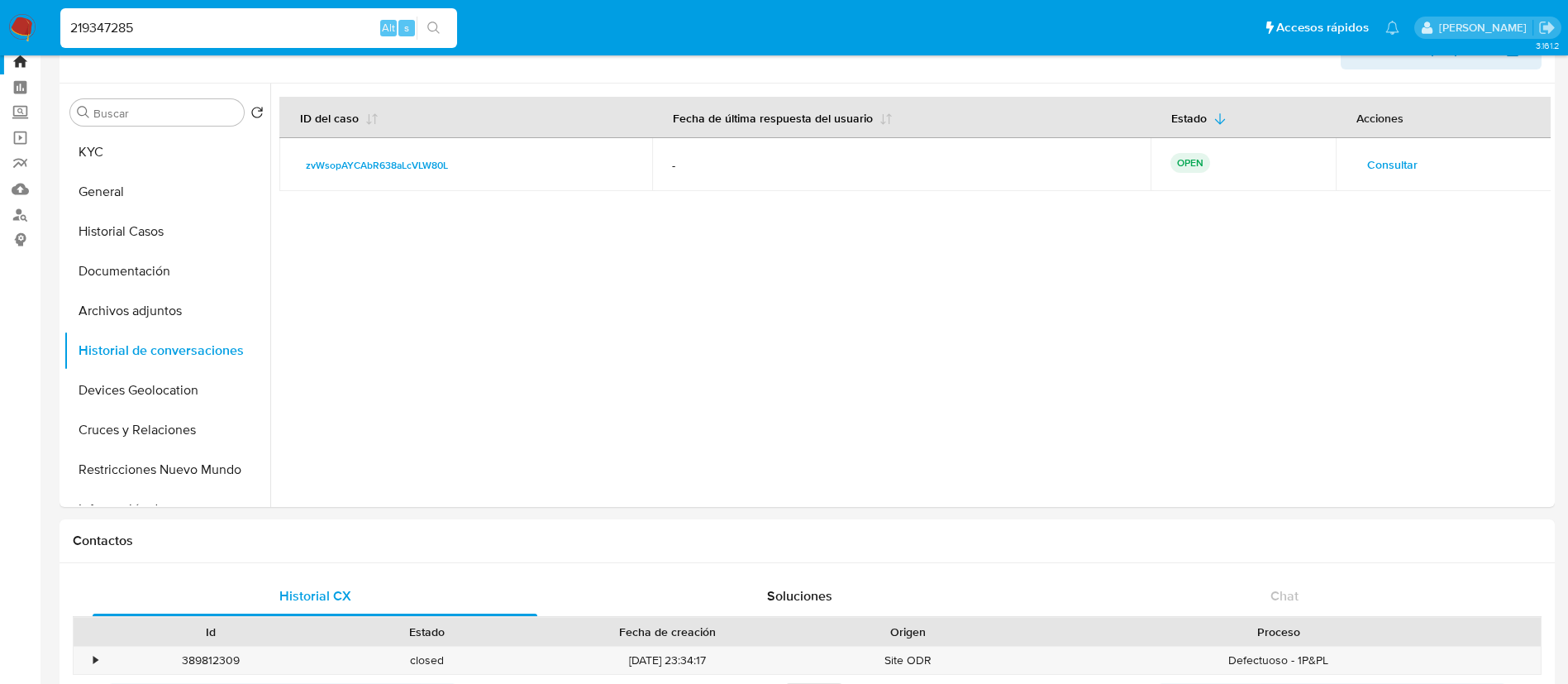
click at [147, 34] on input "219347285" at bounding box center [259, 28] width 397 height 22
paste input "13560762"
type input "2113560762"
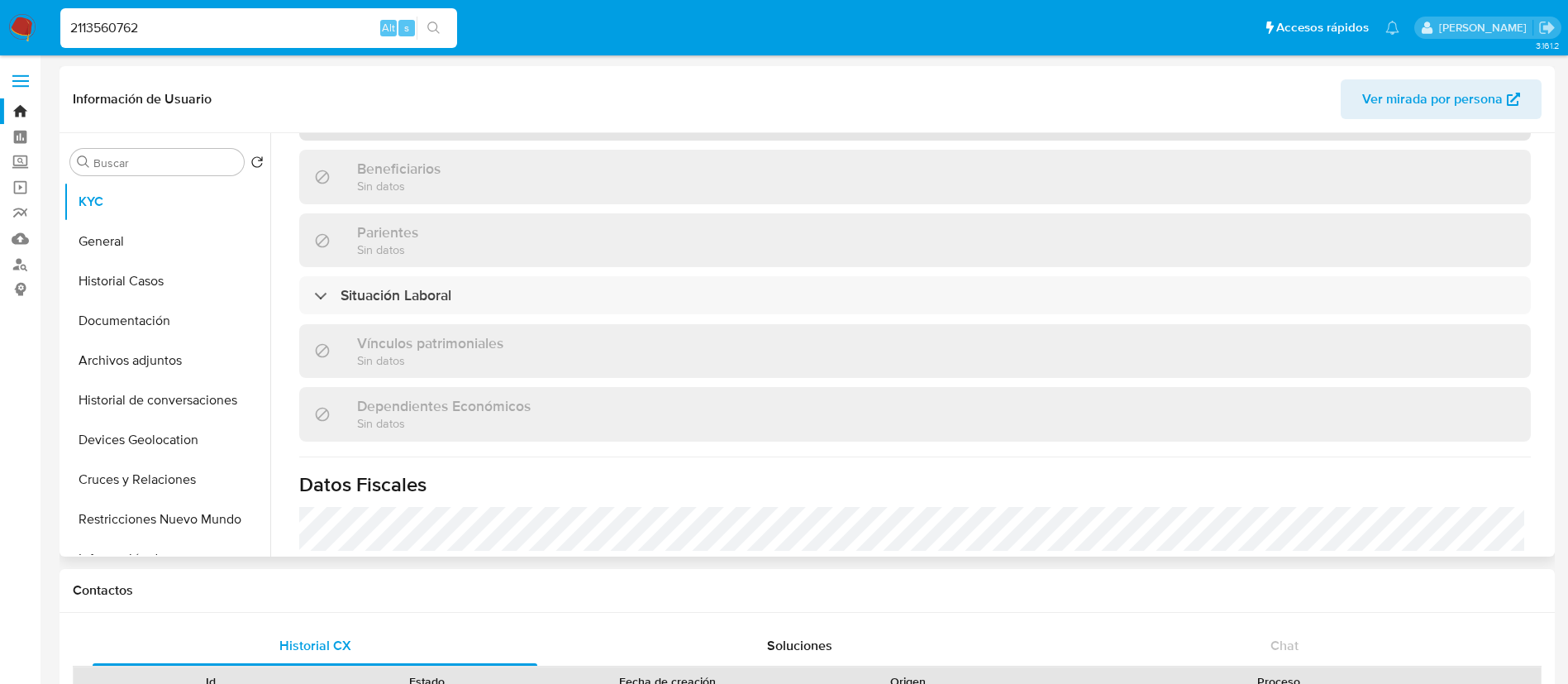
select select "10"
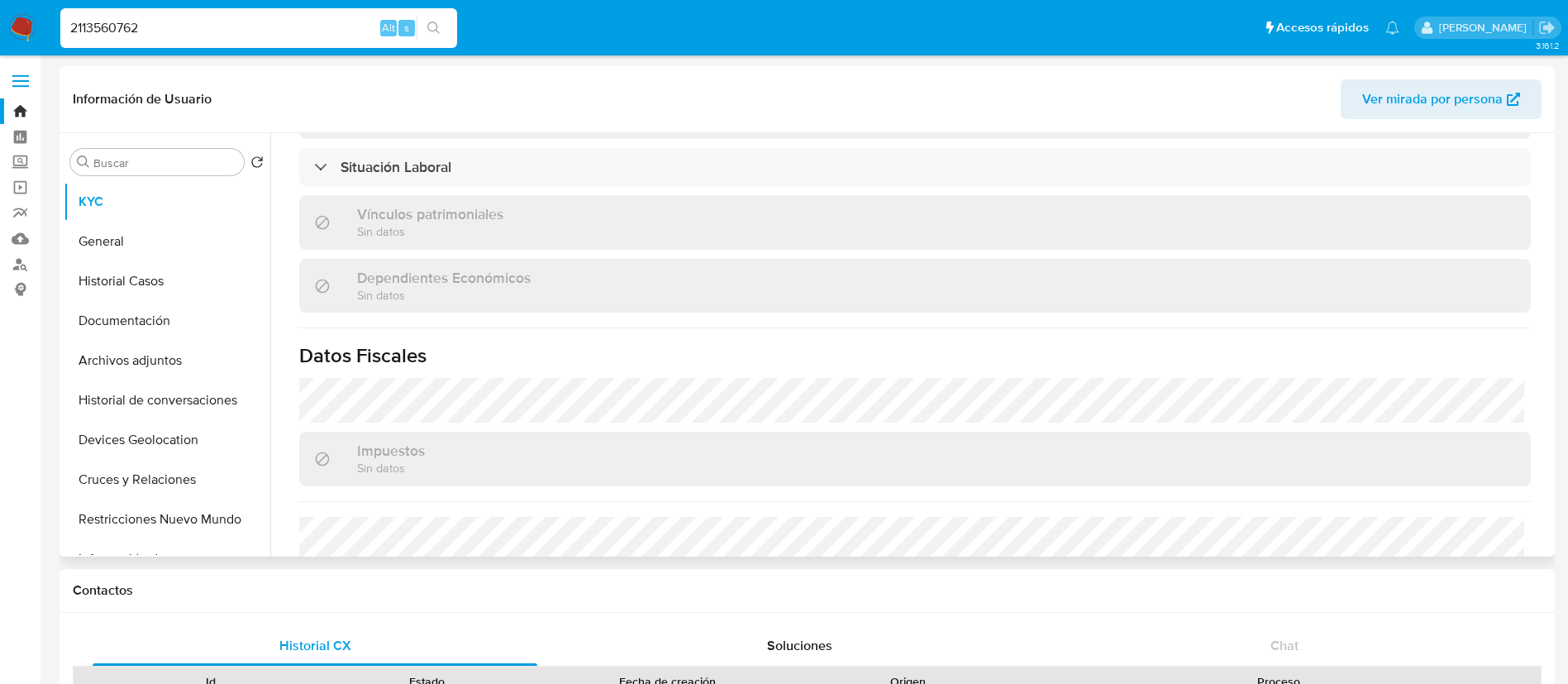
scroll to position [1007, 0]
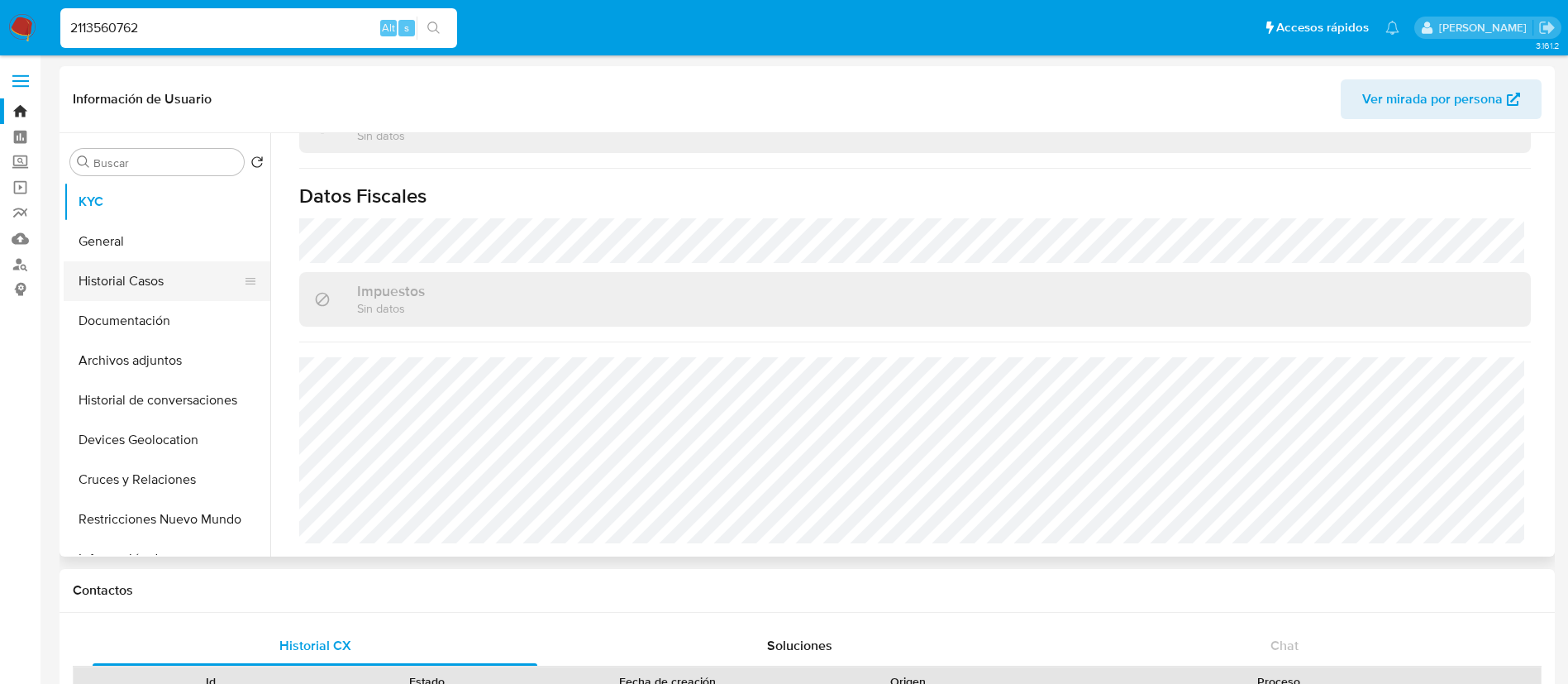
click at [139, 296] on button "Historial Casos" at bounding box center [160, 281] width 193 height 40
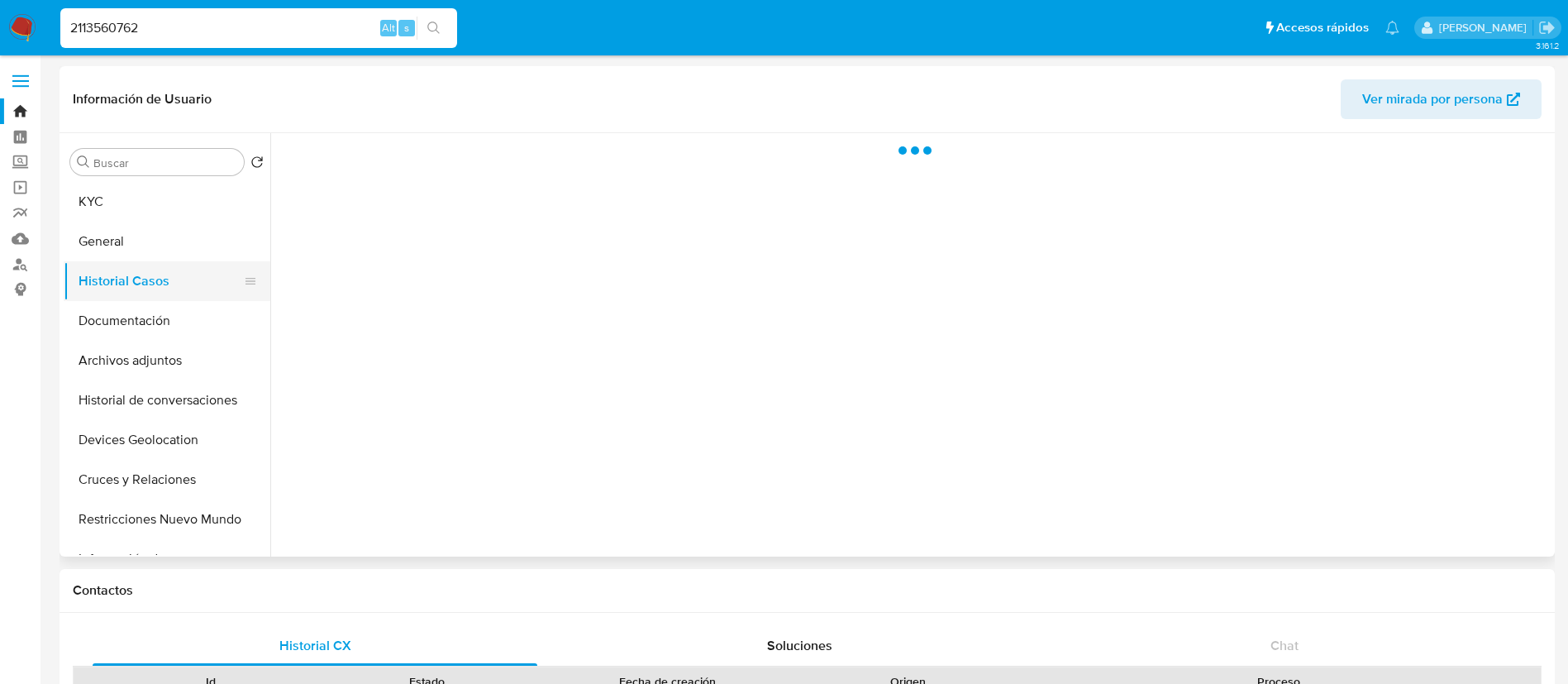
scroll to position [0, 0]
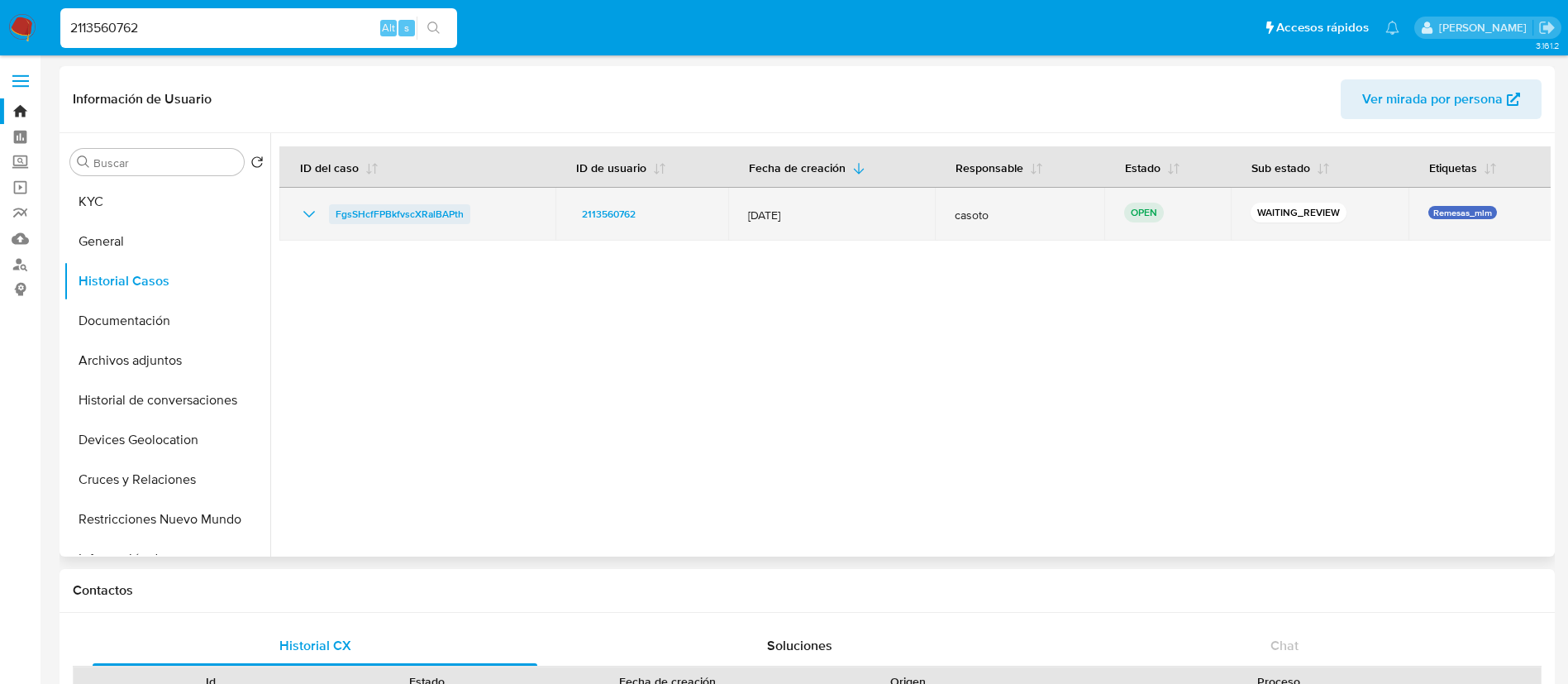
click at [421, 209] on span "FgsSHcfFPBkfvscXRalBAPth" at bounding box center [399, 214] width 129 height 20
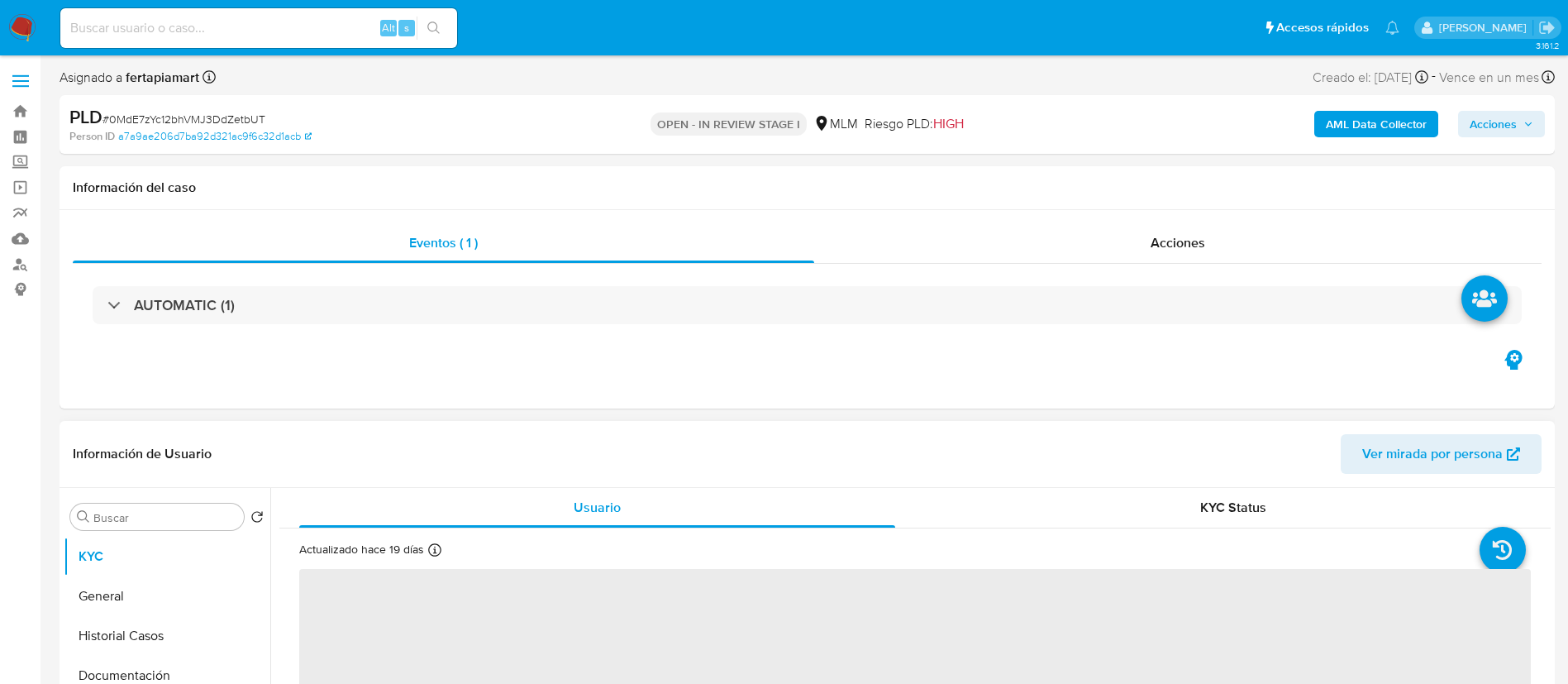
select select "10"
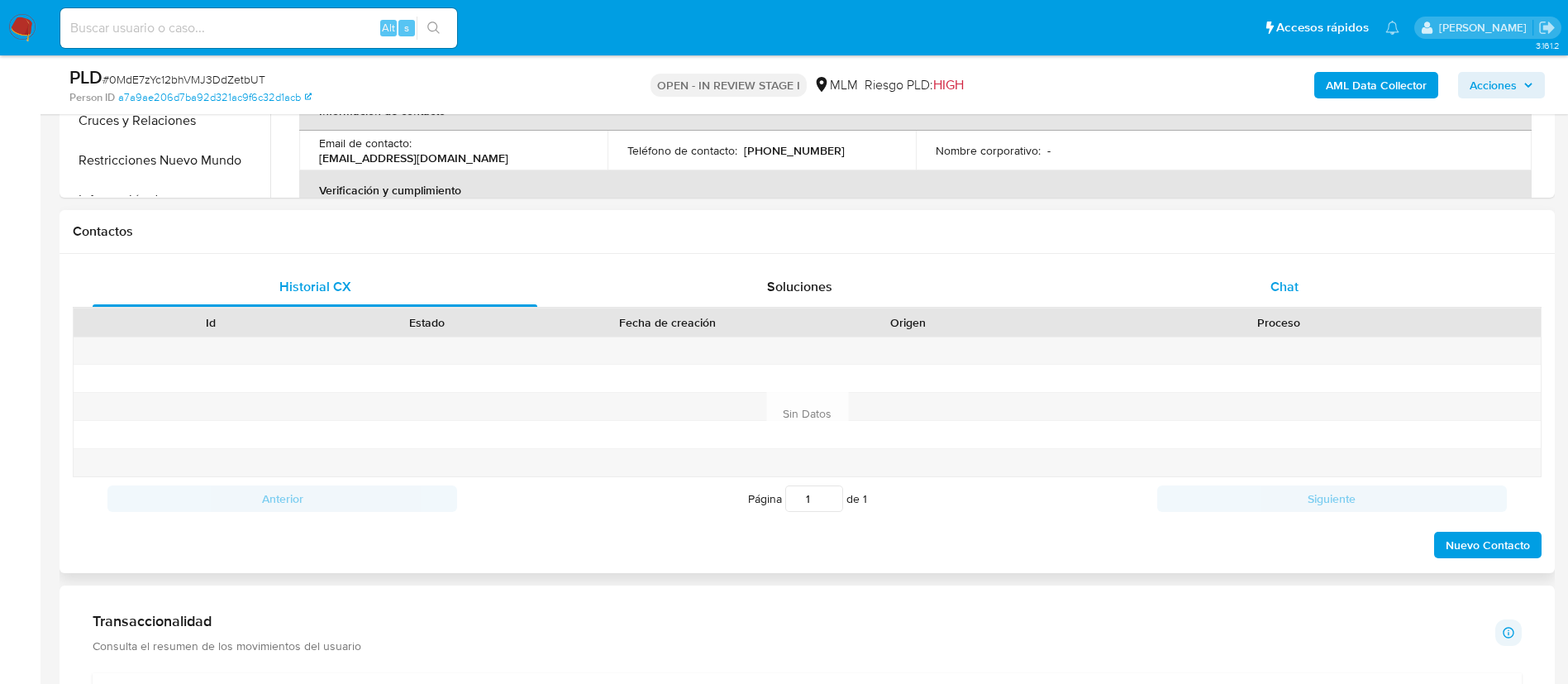
scroll to position [654, 0]
click at [1262, 276] on div "Chat" at bounding box center [1285, 288] width 445 height 40
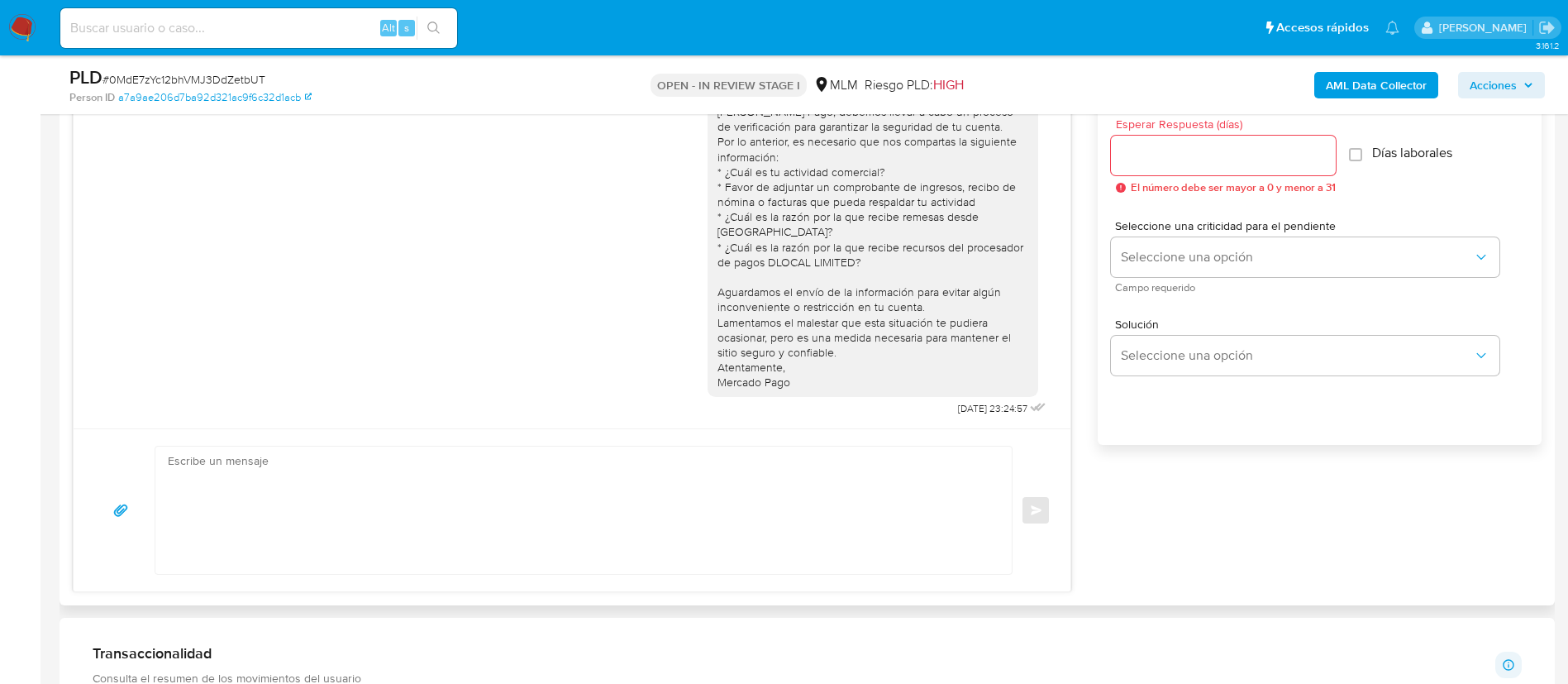
scroll to position [939, 0]
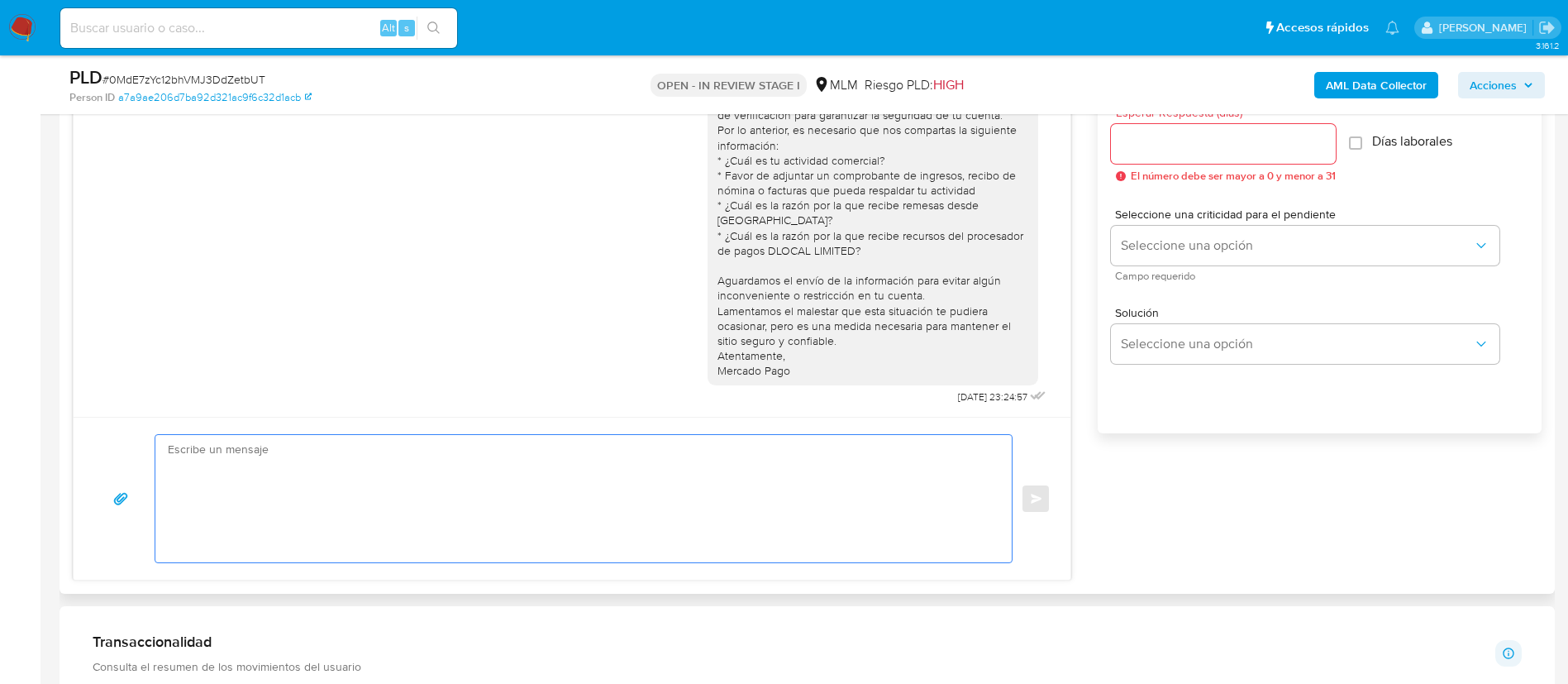
click at [896, 521] on textarea at bounding box center [580, 499] width 824 height 128
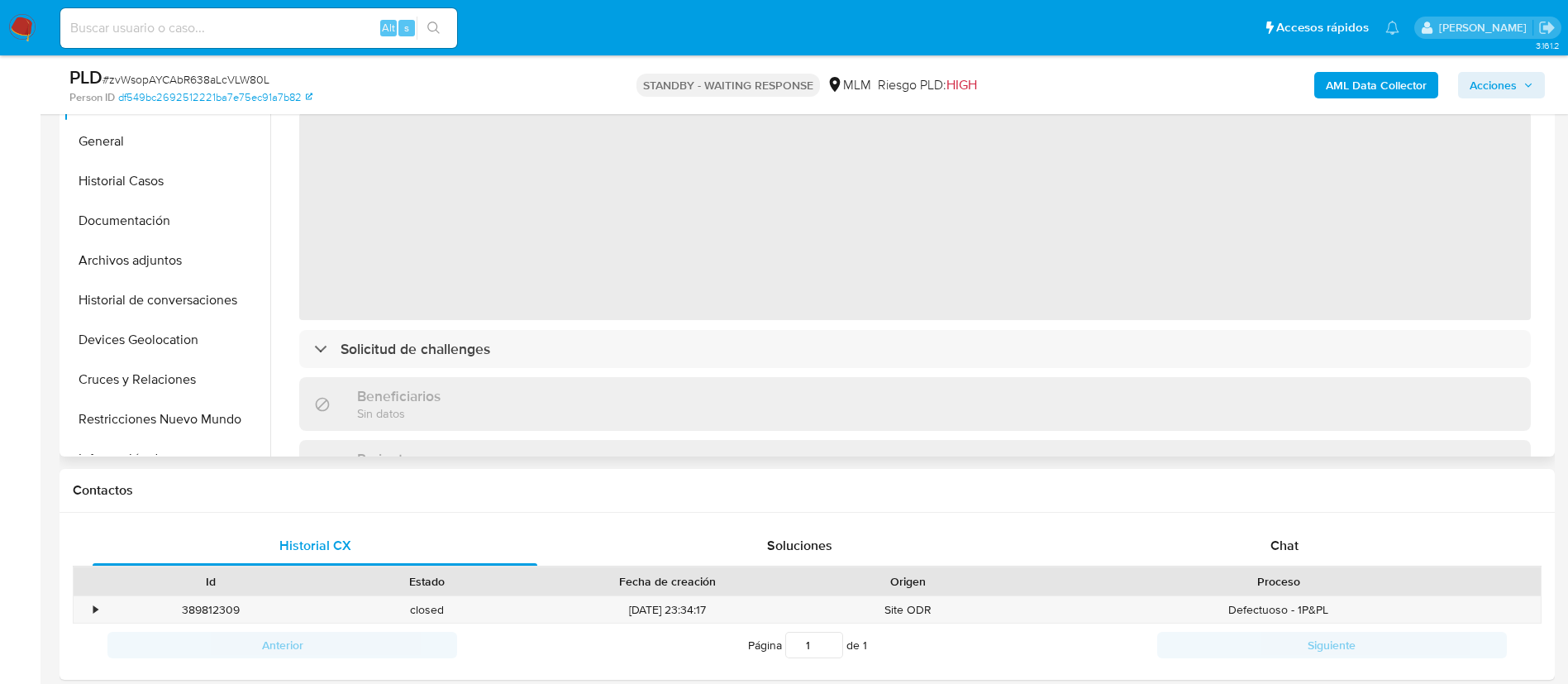
scroll to position [397, 0]
select select "10"
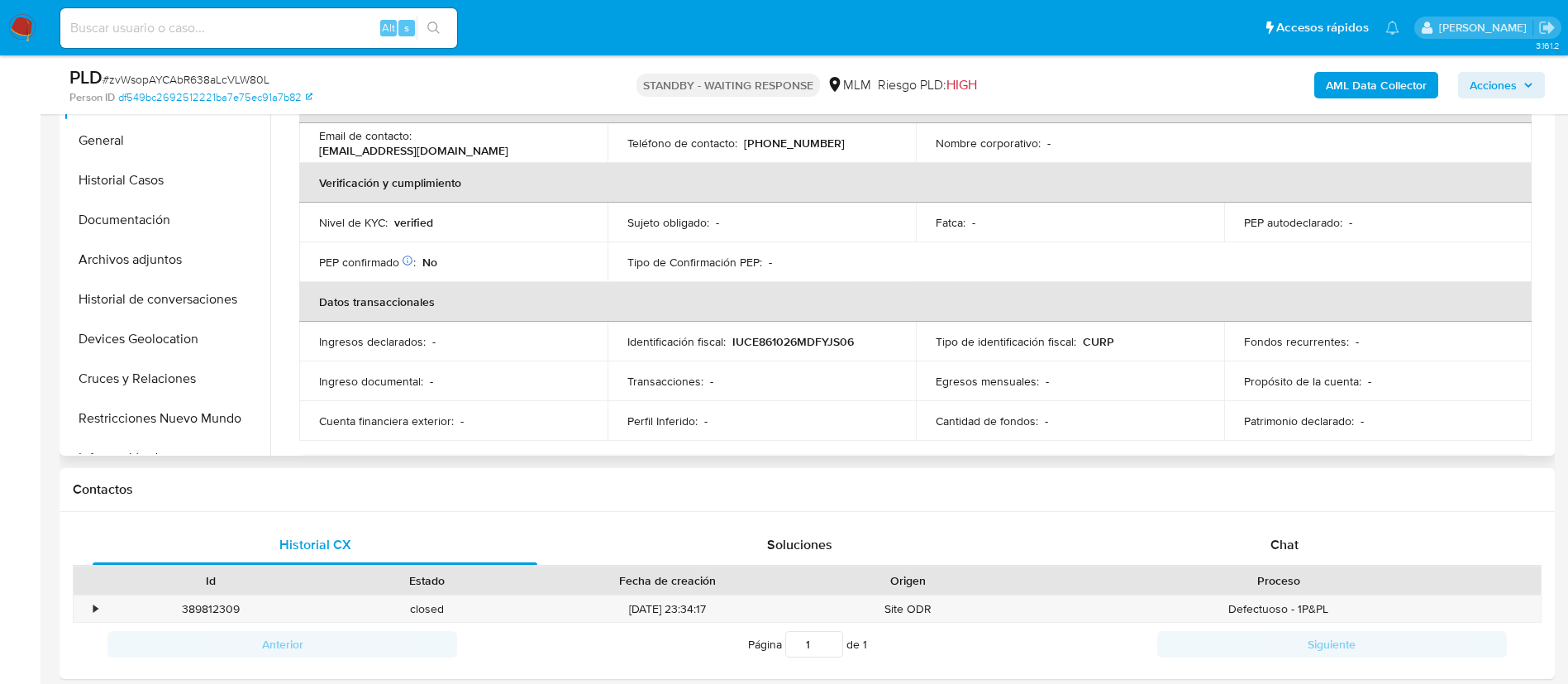
scroll to position [320, 0]
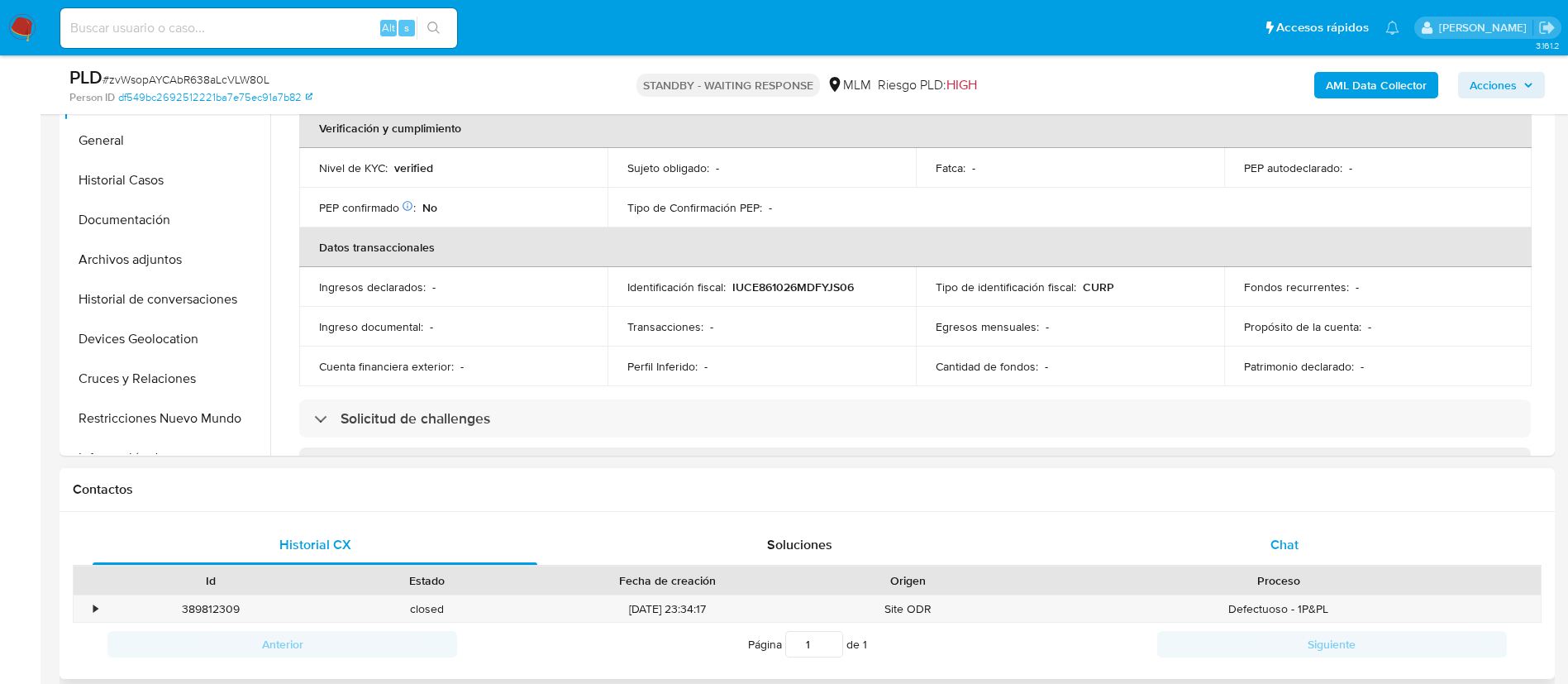
click at [1104, 528] on div "Chat" at bounding box center [1285, 545] width 445 height 40
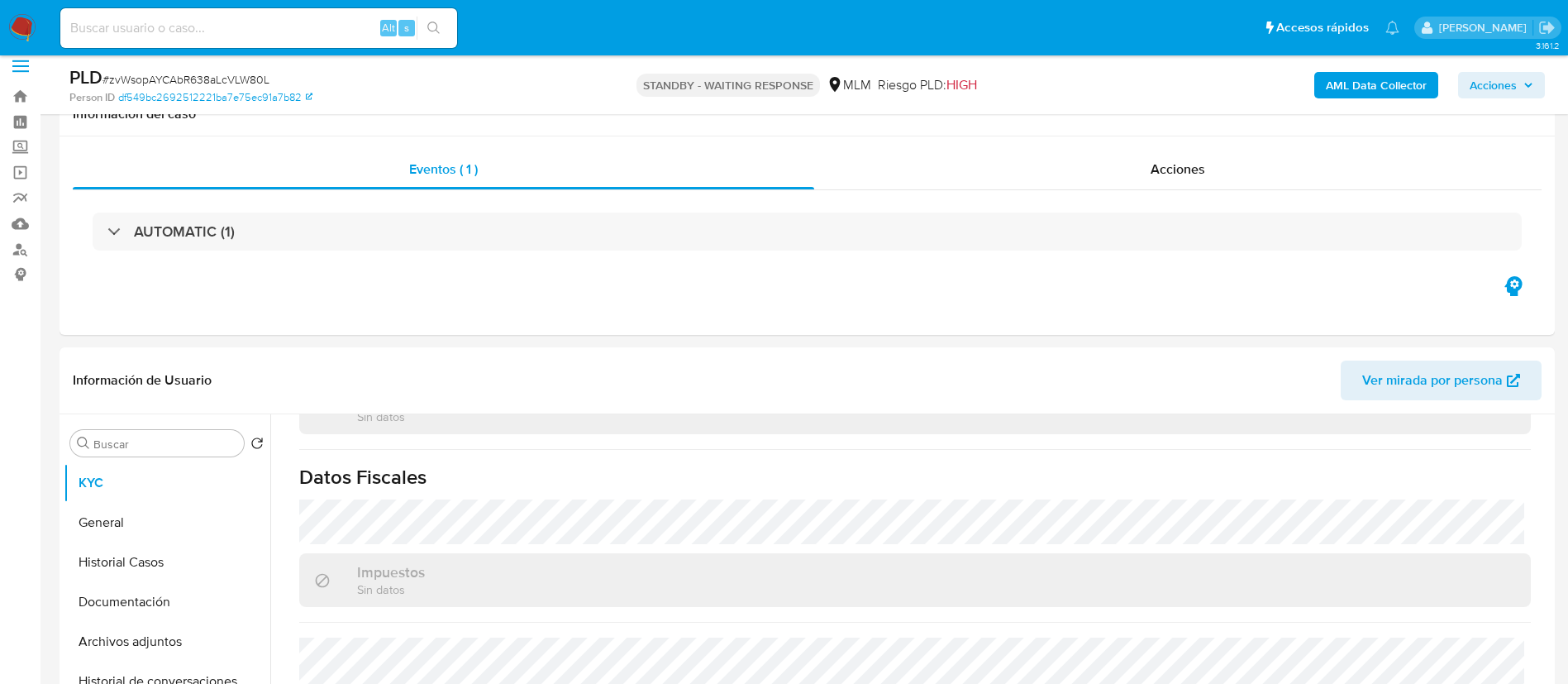
scroll to position [0, 0]
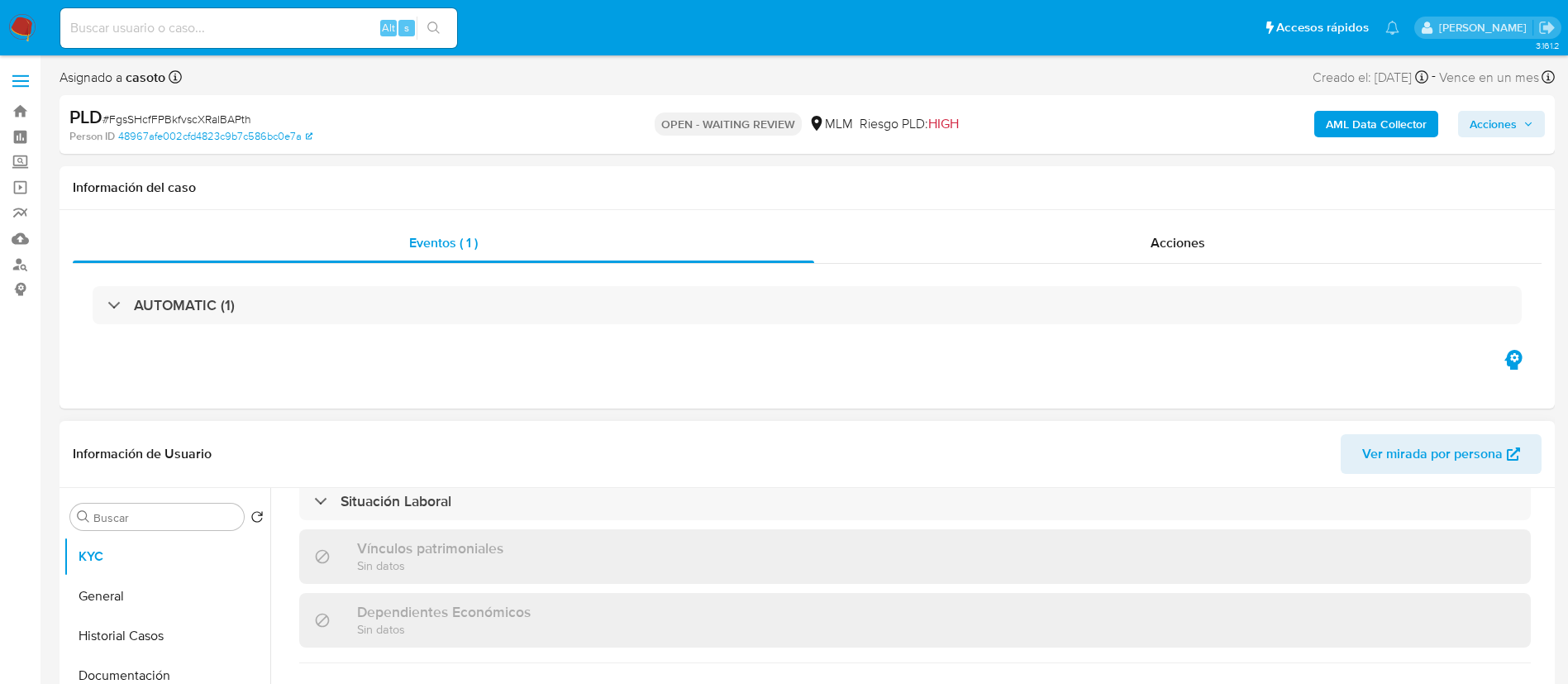
select select "10"
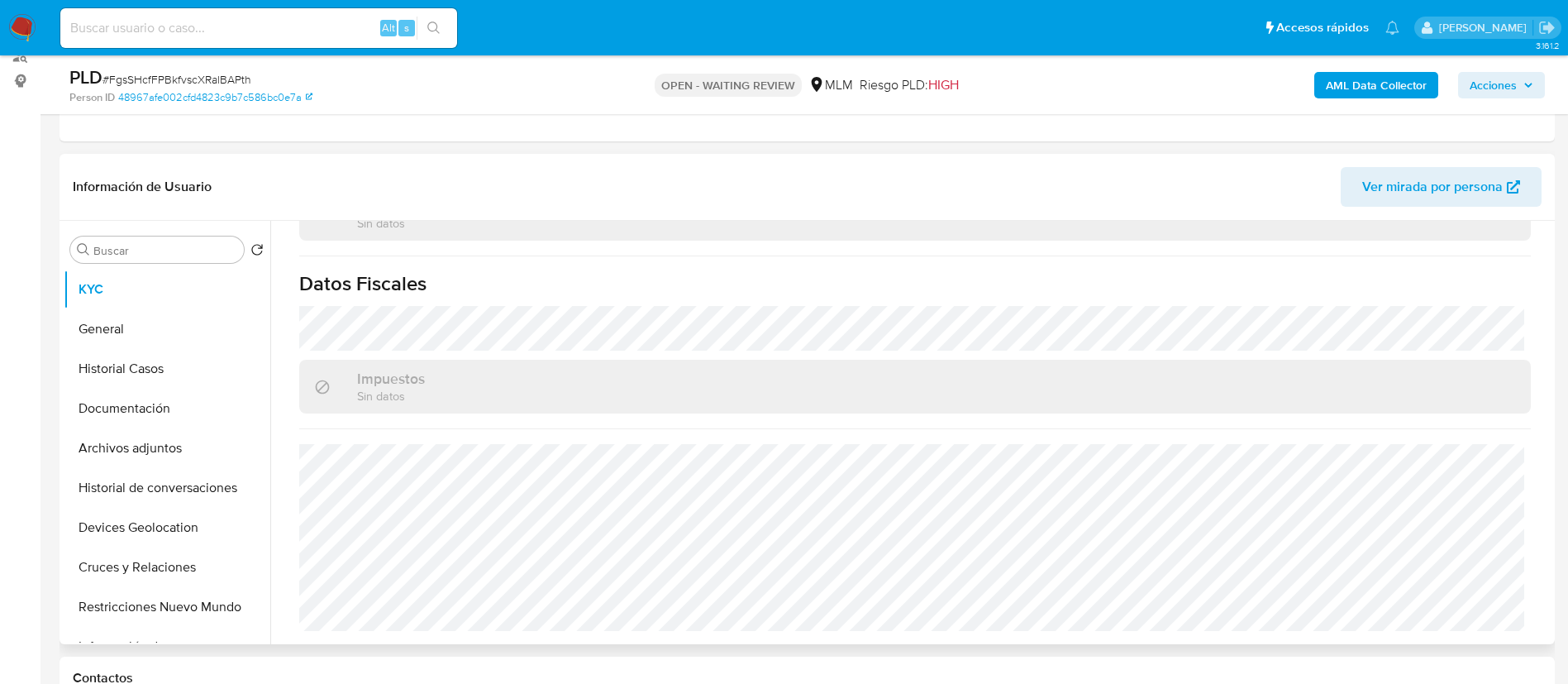
scroll to position [357, 0]
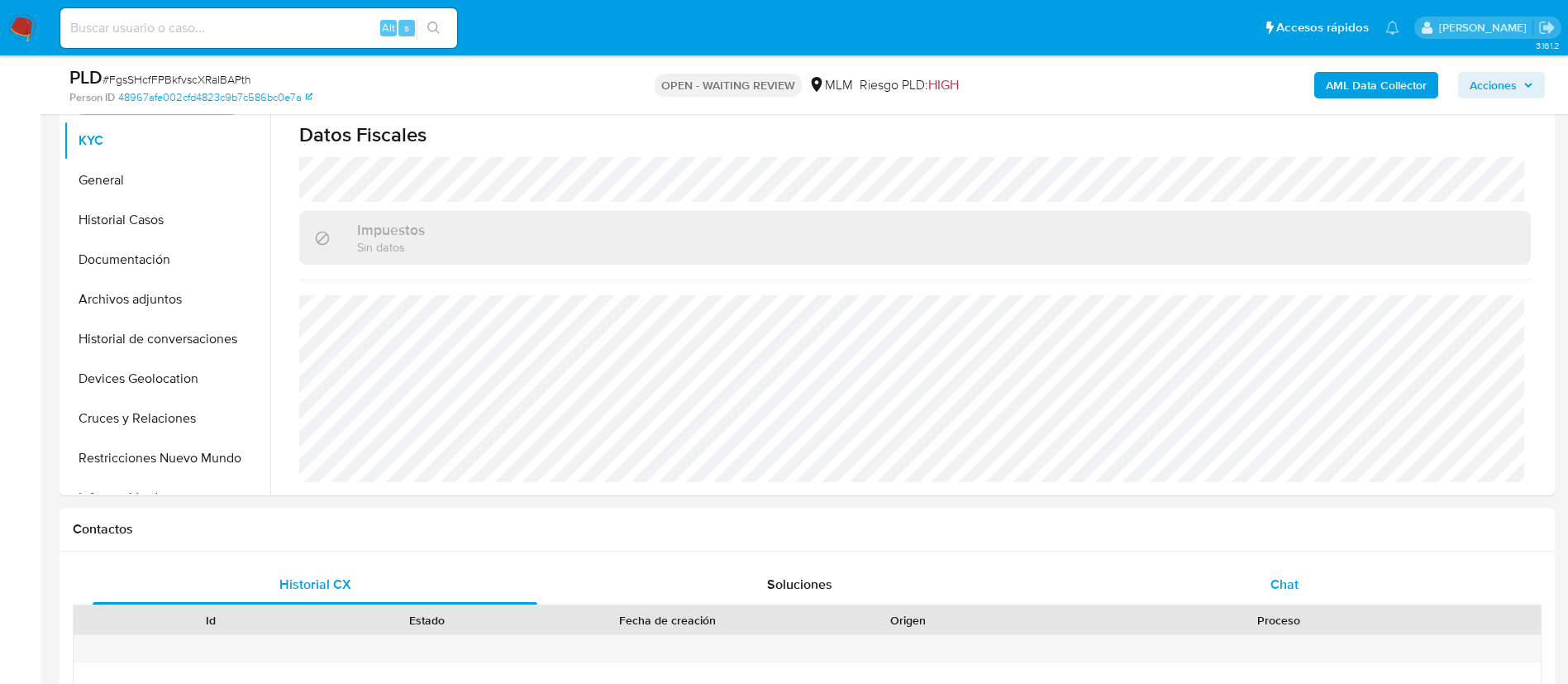
click at [1213, 580] on div "Chat" at bounding box center [1285, 585] width 445 height 40
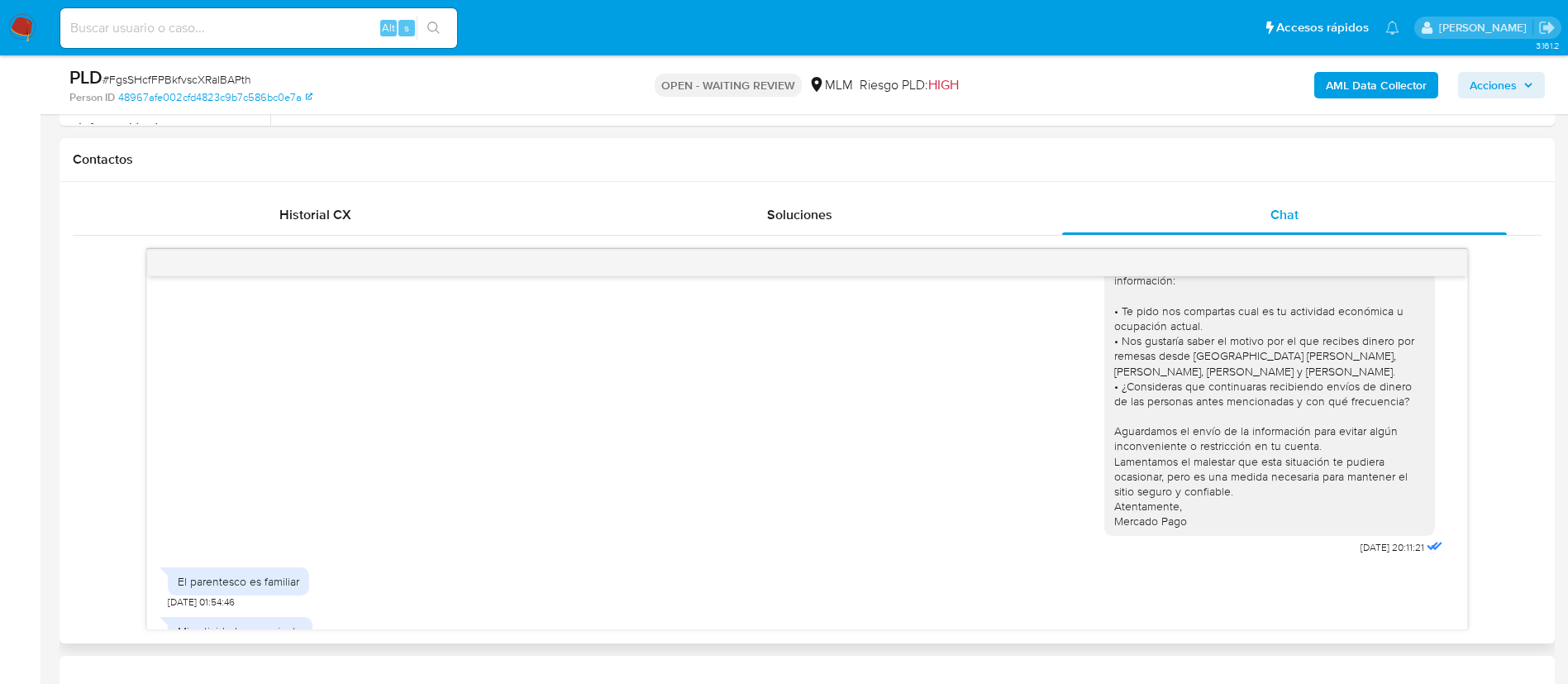
scroll to position [522, 0]
click at [1051, 497] on div "Estimado usuario, Te comunicamos que de acuerdo con las políticas de control de…" at bounding box center [807, 375] width 1279 height 379
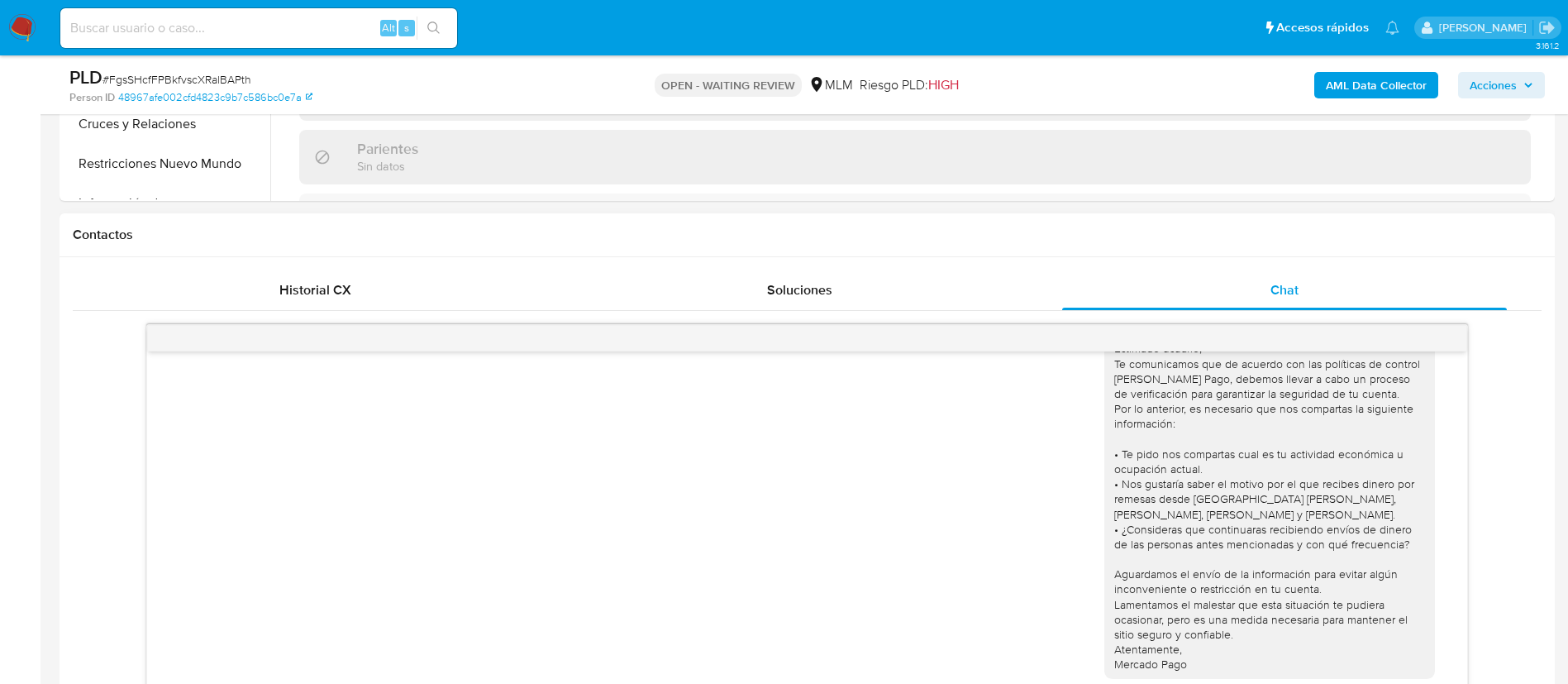
scroll to position [631, 0]
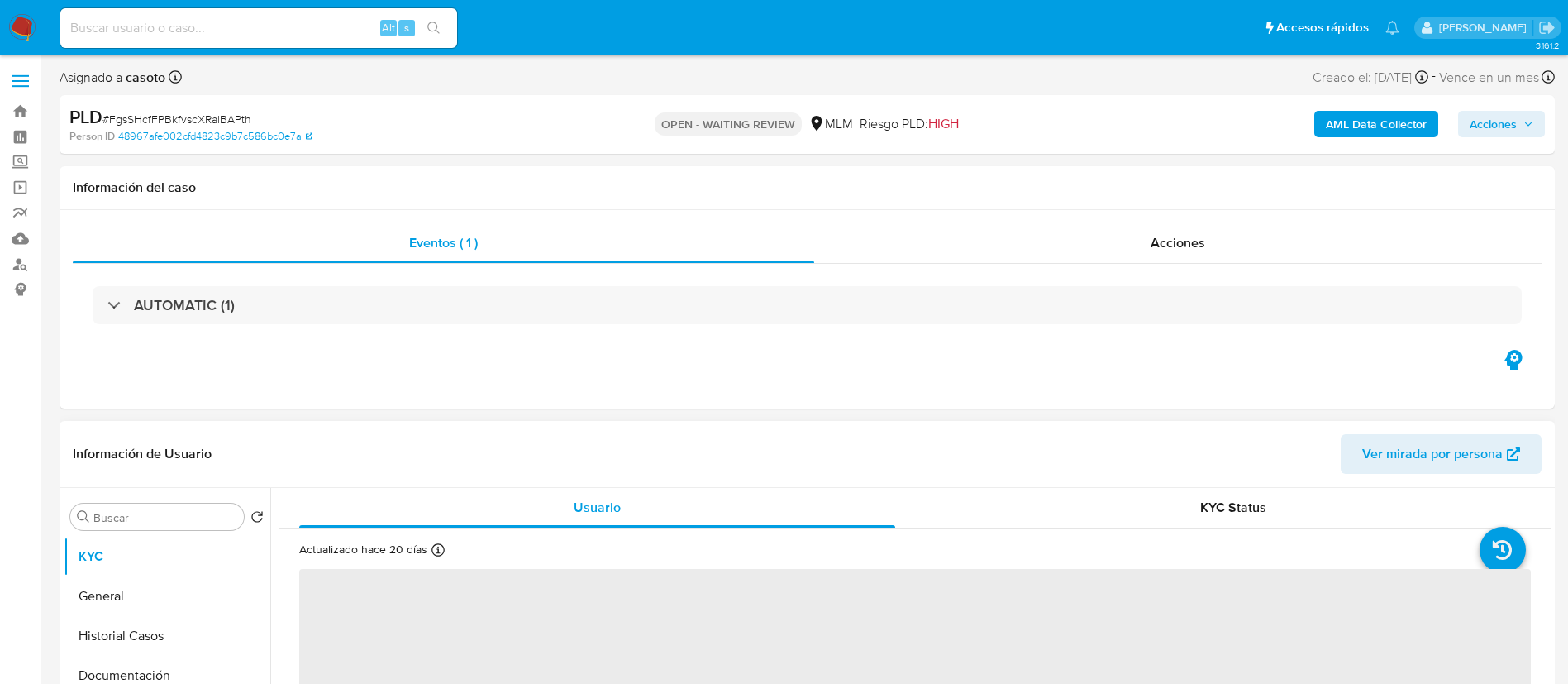
select select "10"
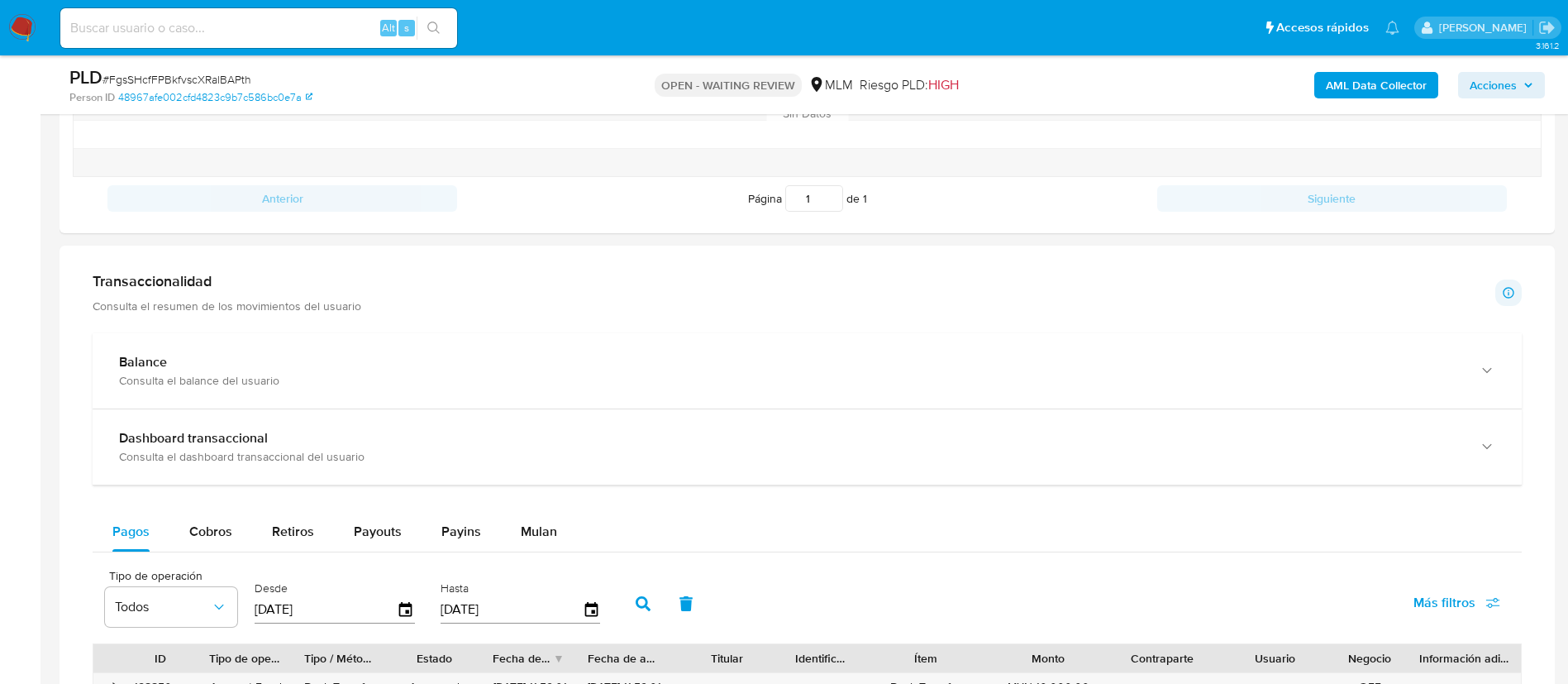
scroll to position [954, 0]
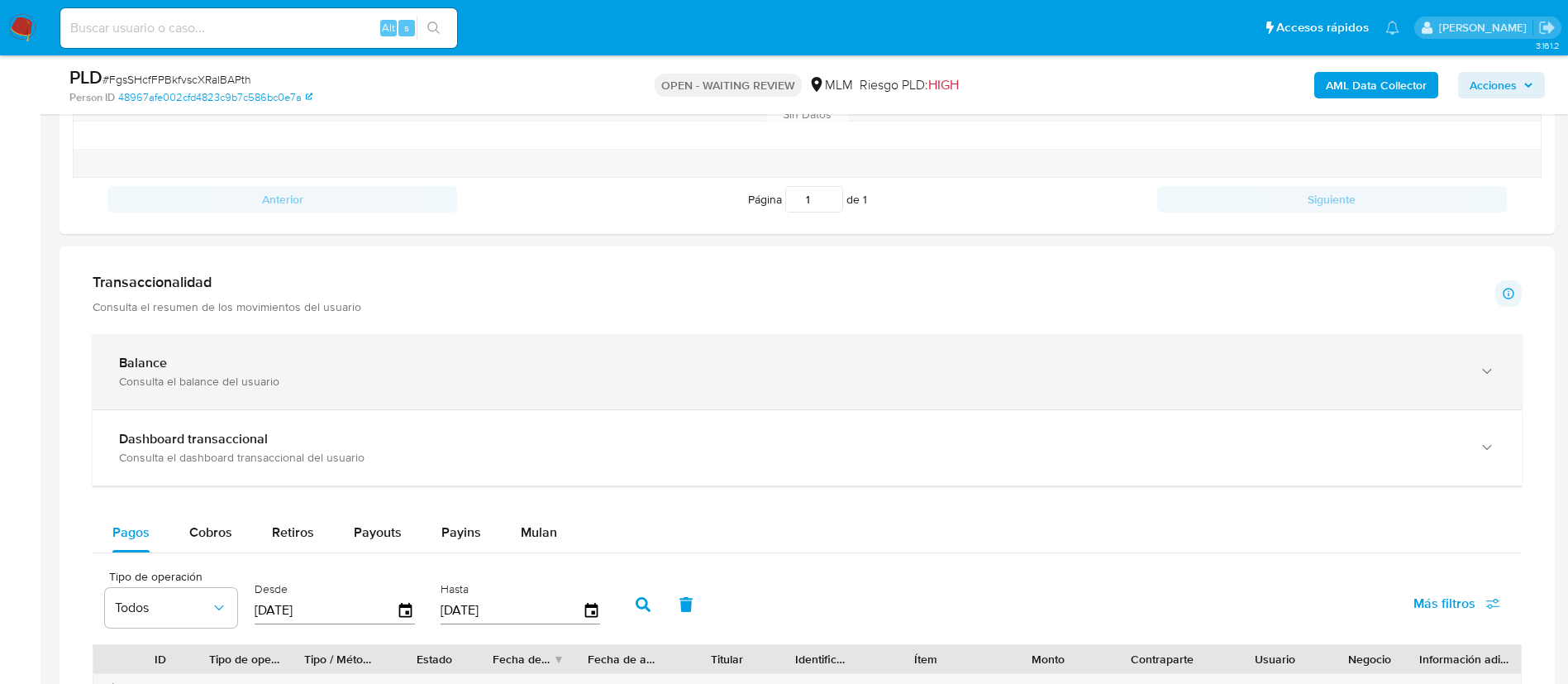
click at [737, 385] on div "Consulta el balance del usuario" at bounding box center [790, 380] width 1343 height 15
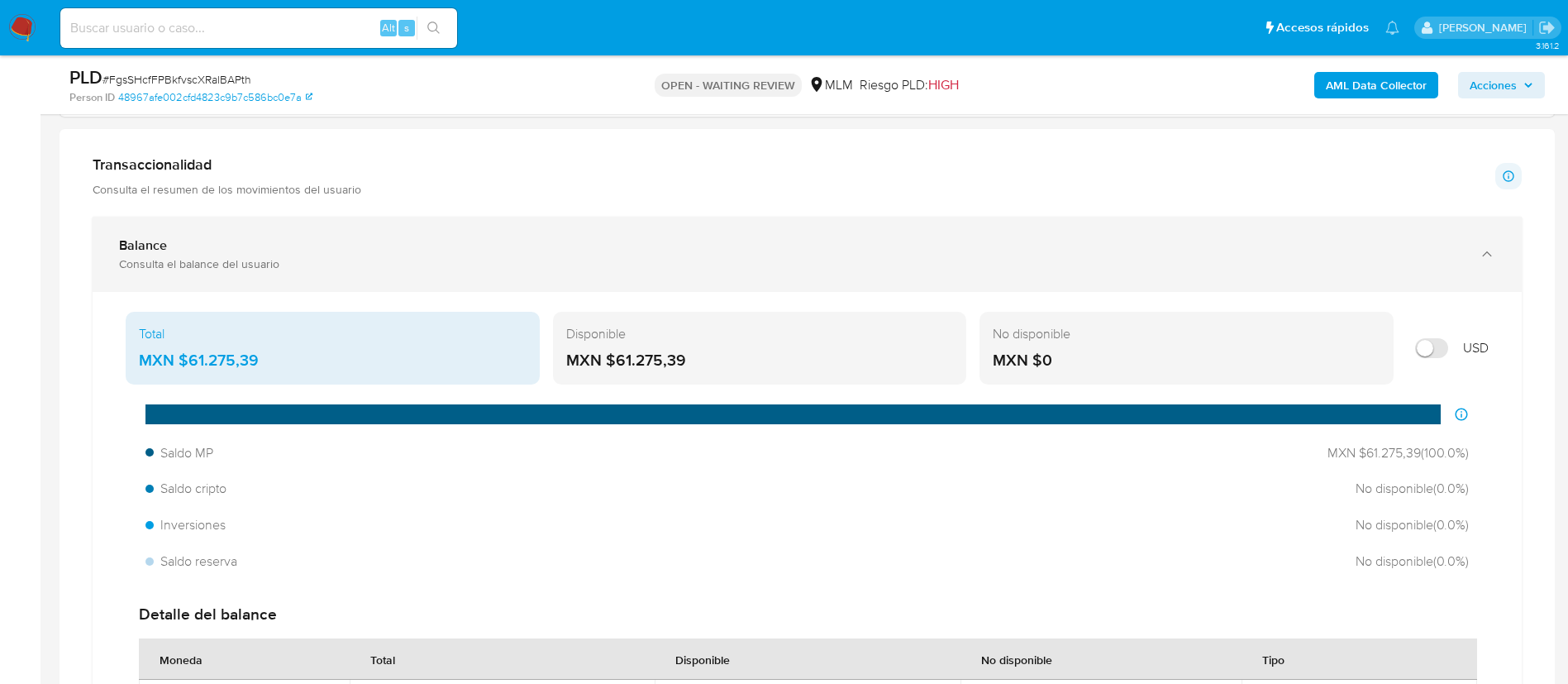
scroll to position [1073, 0]
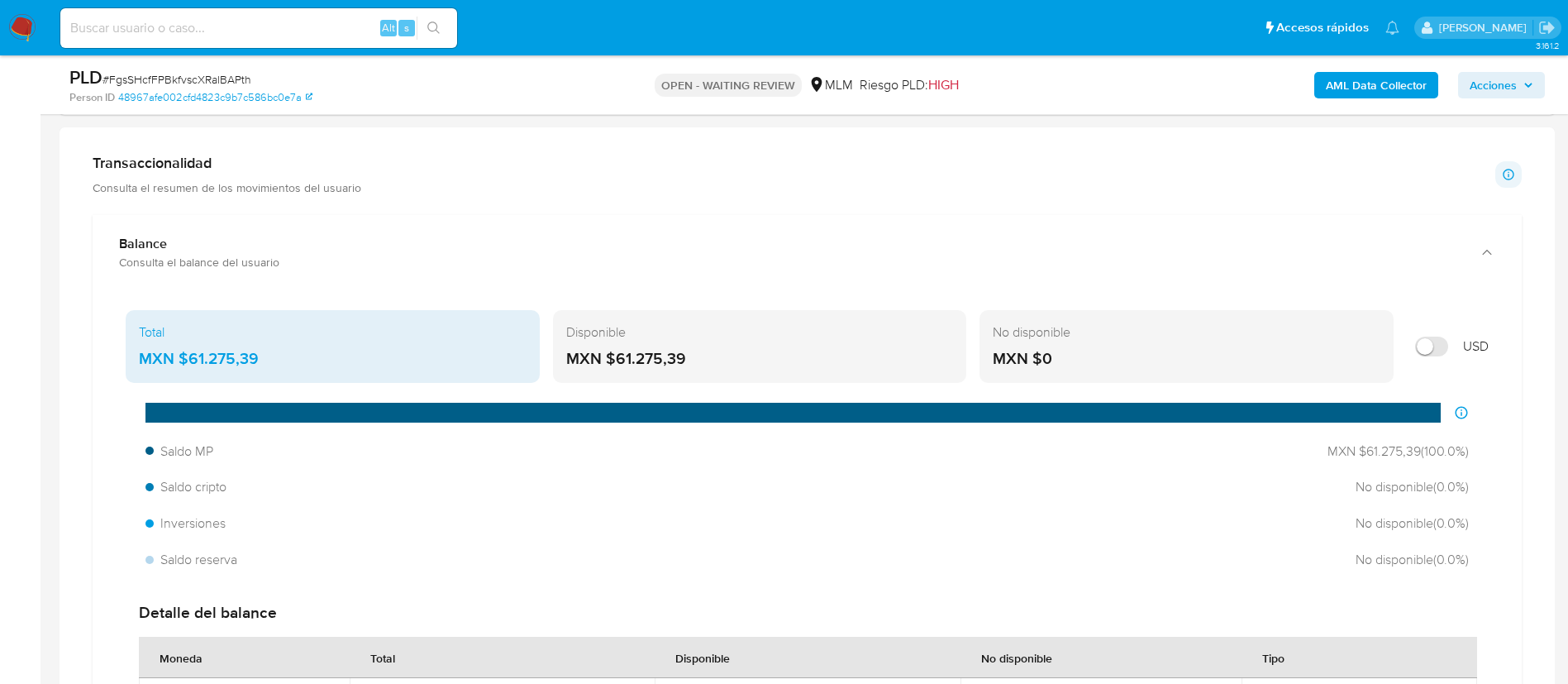
drag, startPoint x: 261, startPoint y: 364, endPoint x: 189, endPoint y: 357, distance: 72.3
click at [189, 357] on div "MXN $61.275,39" at bounding box center [332, 358] width 387 height 22
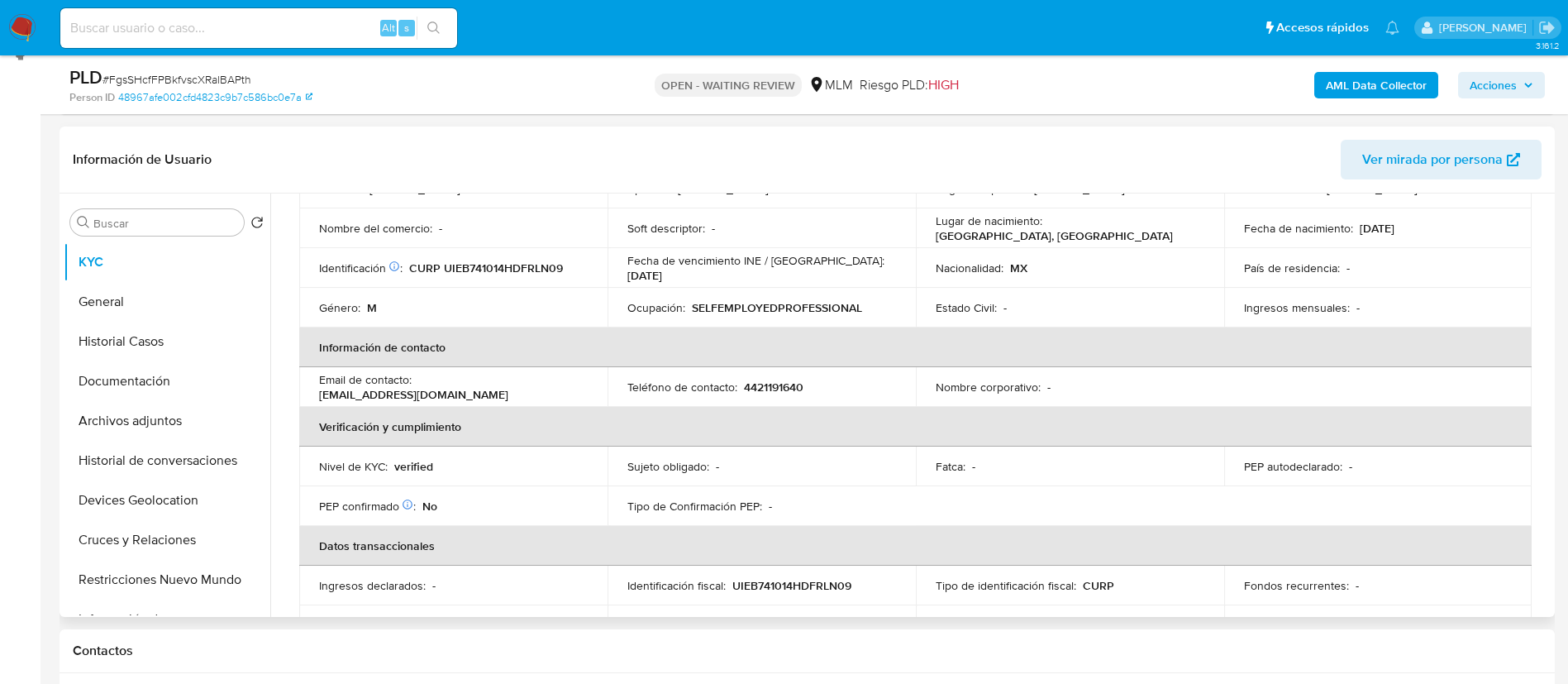
scroll to position [181, 0]
